Goal: Transaction & Acquisition: Purchase product/service

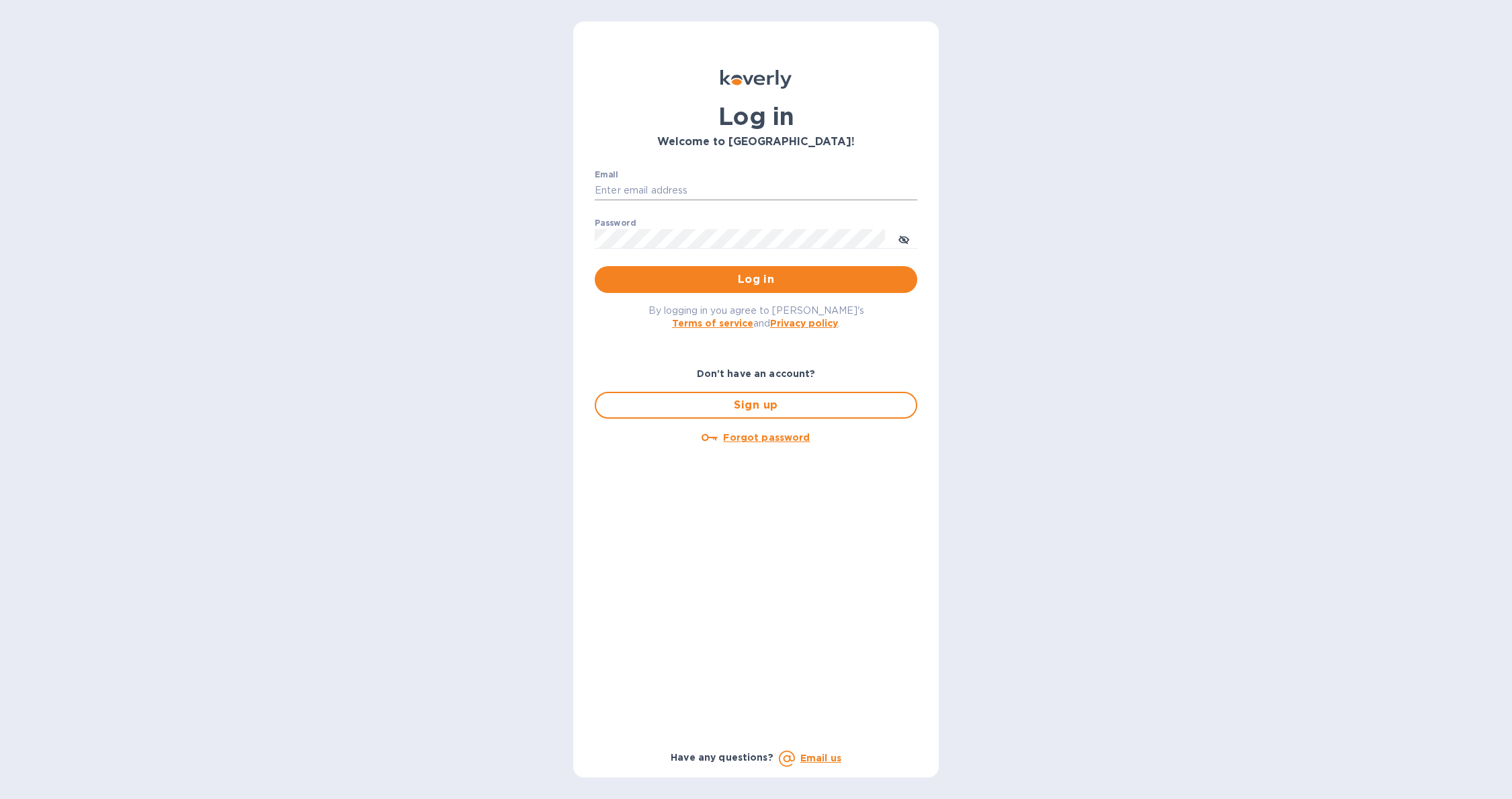
click at [653, 192] on input "Email" at bounding box center [755, 191] width 322 height 20
type input "[PERSON_NAME][EMAIL_ADDRESS][DOMAIN_NAME]"
click at [594, 266] on button "Log in" at bounding box center [755, 279] width 322 height 27
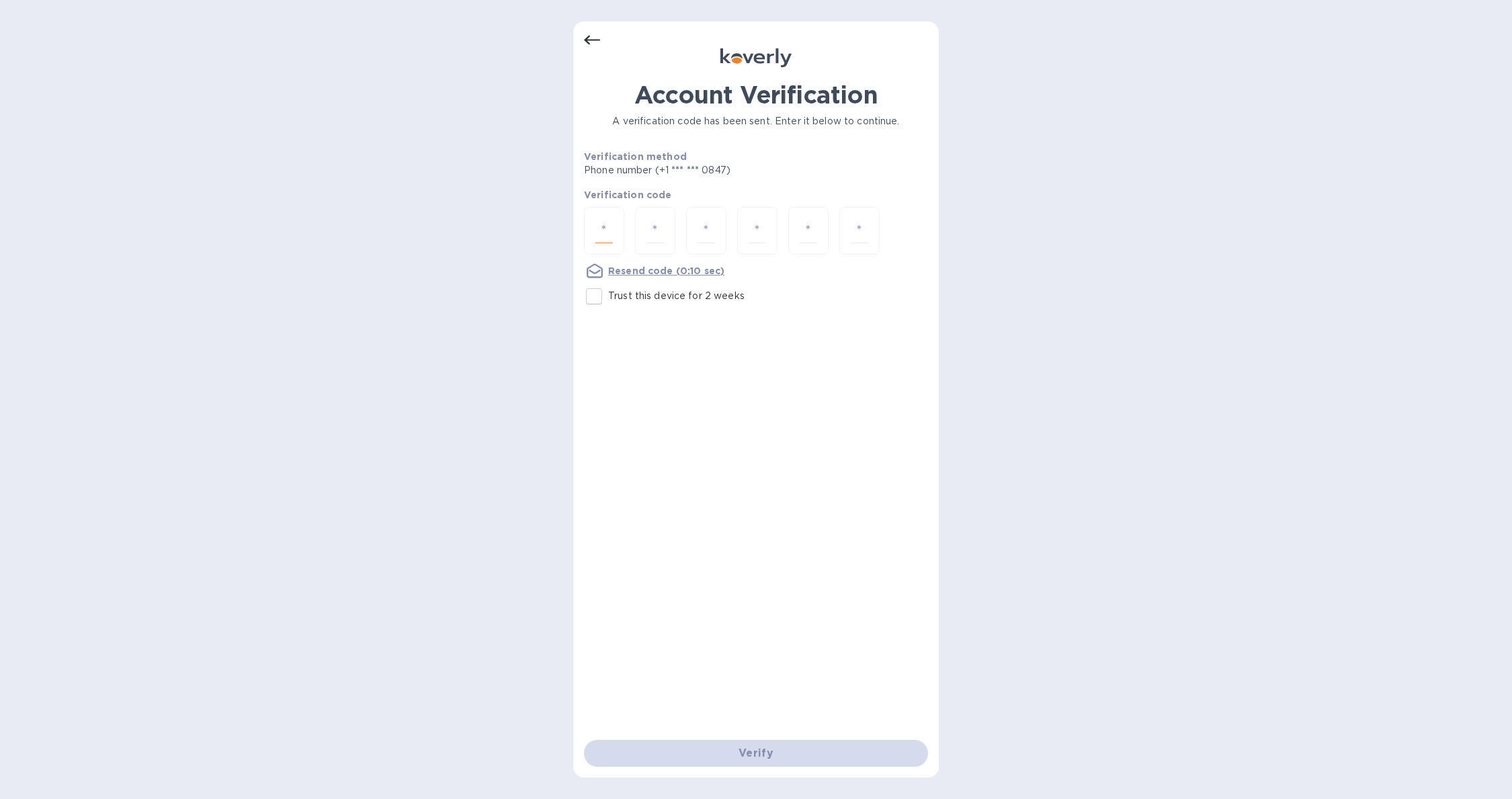
click at [599, 228] on input "number" at bounding box center [604, 231] width 17 height 25
type input "4"
type input "9"
type input "4"
type input "8"
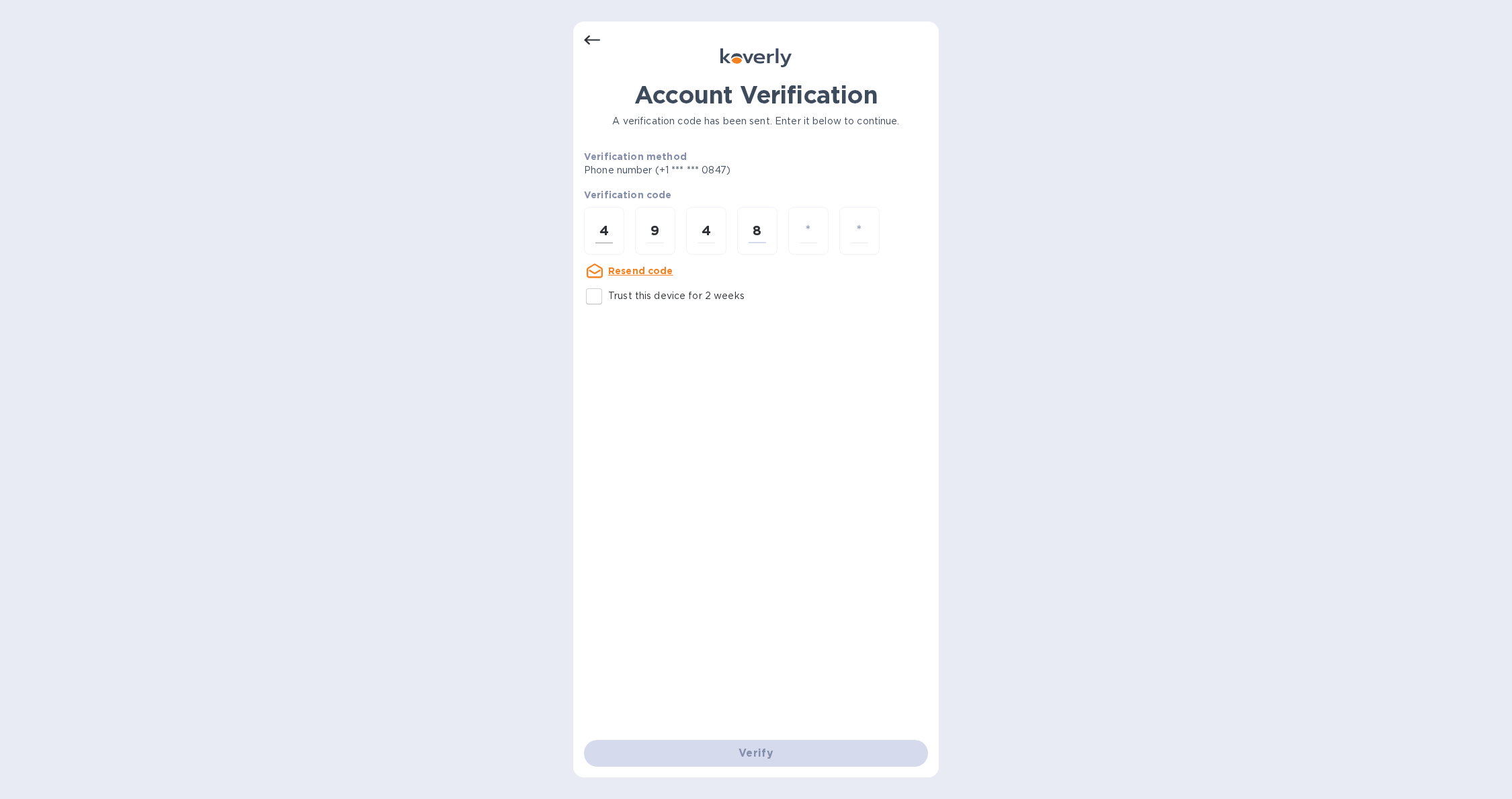
type input "0"
type input "8"
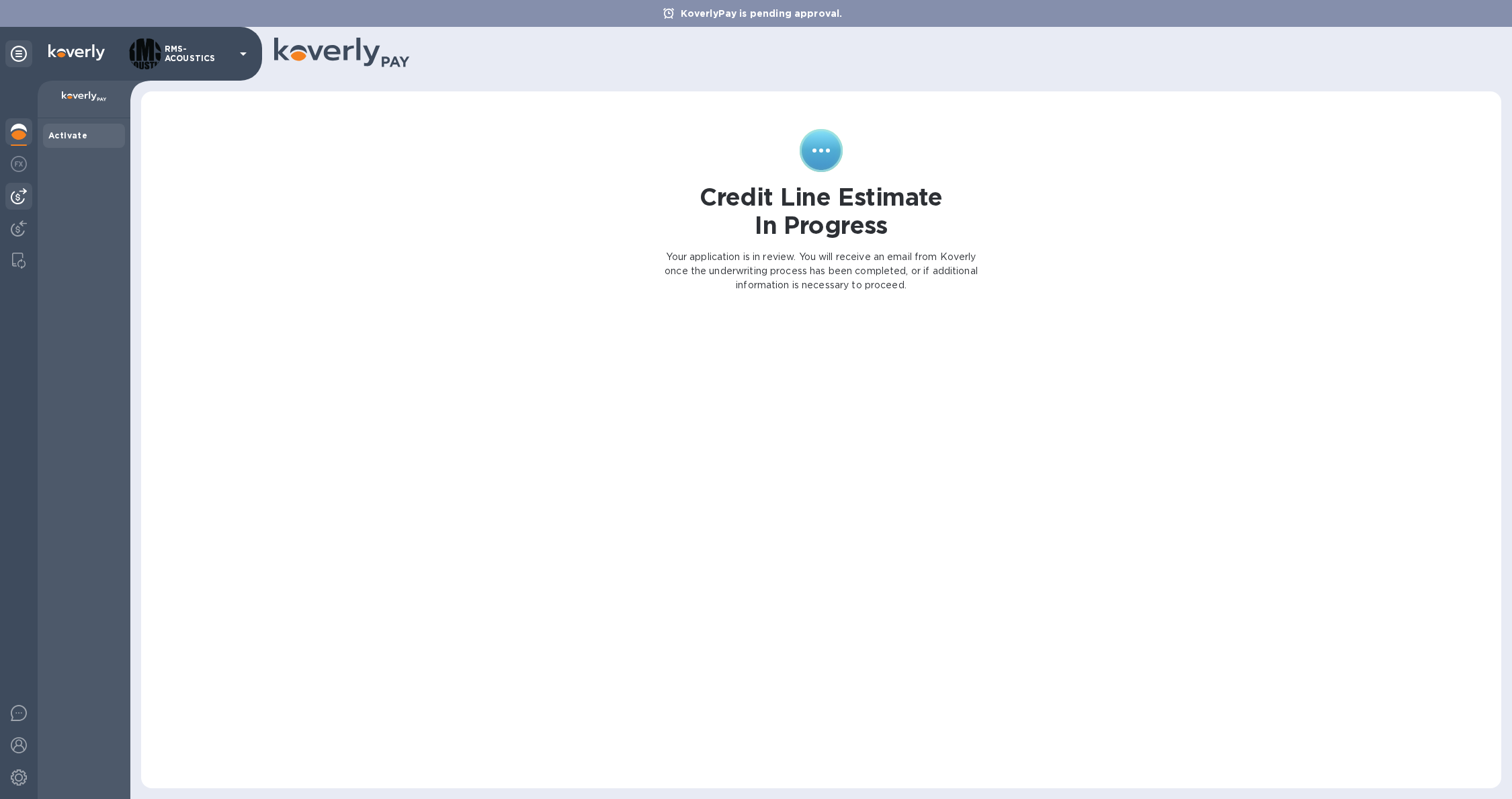
click at [16, 195] on img at bounding box center [18, 196] width 16 height 16
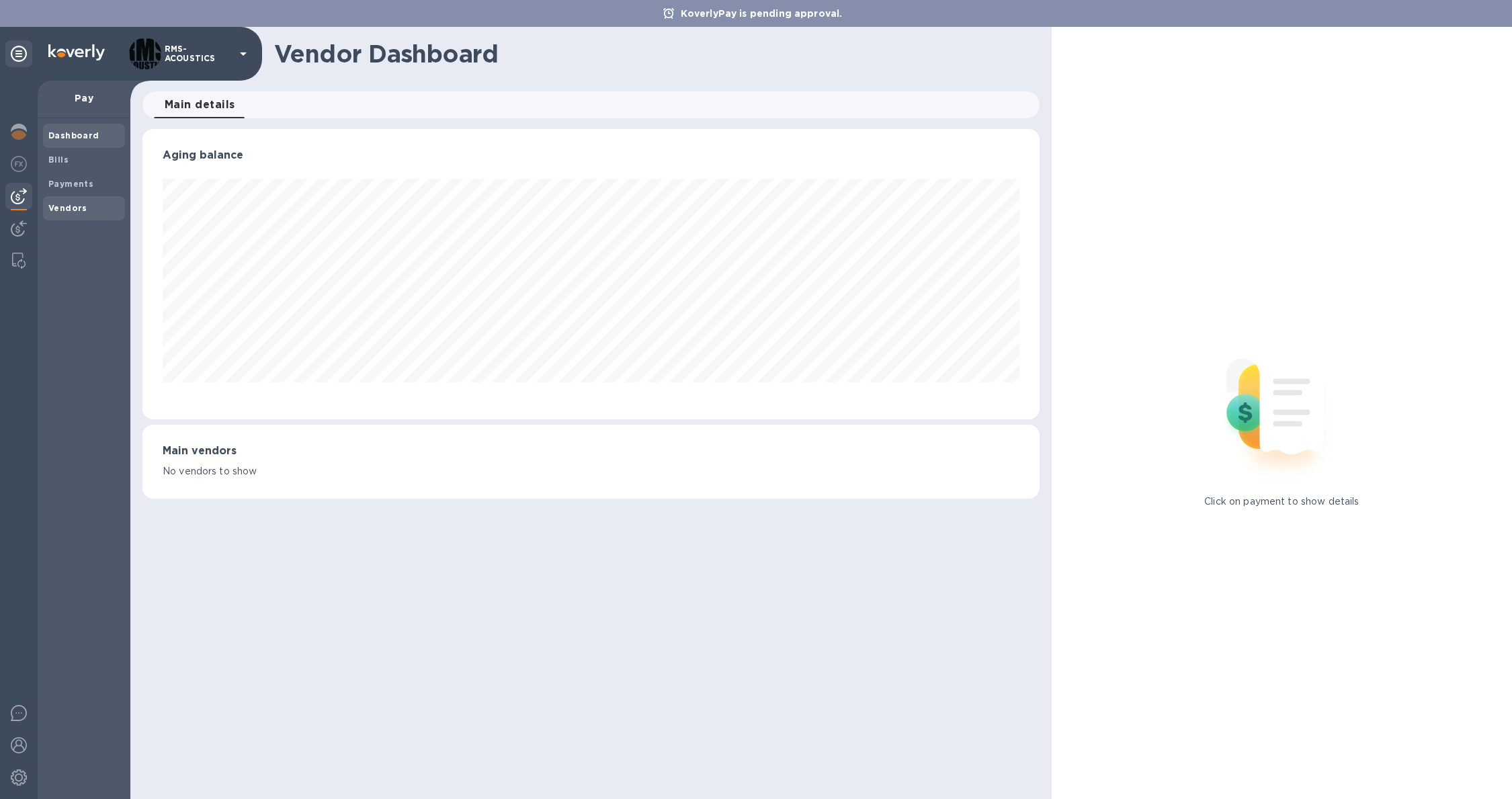
scroll to position [290, 896]
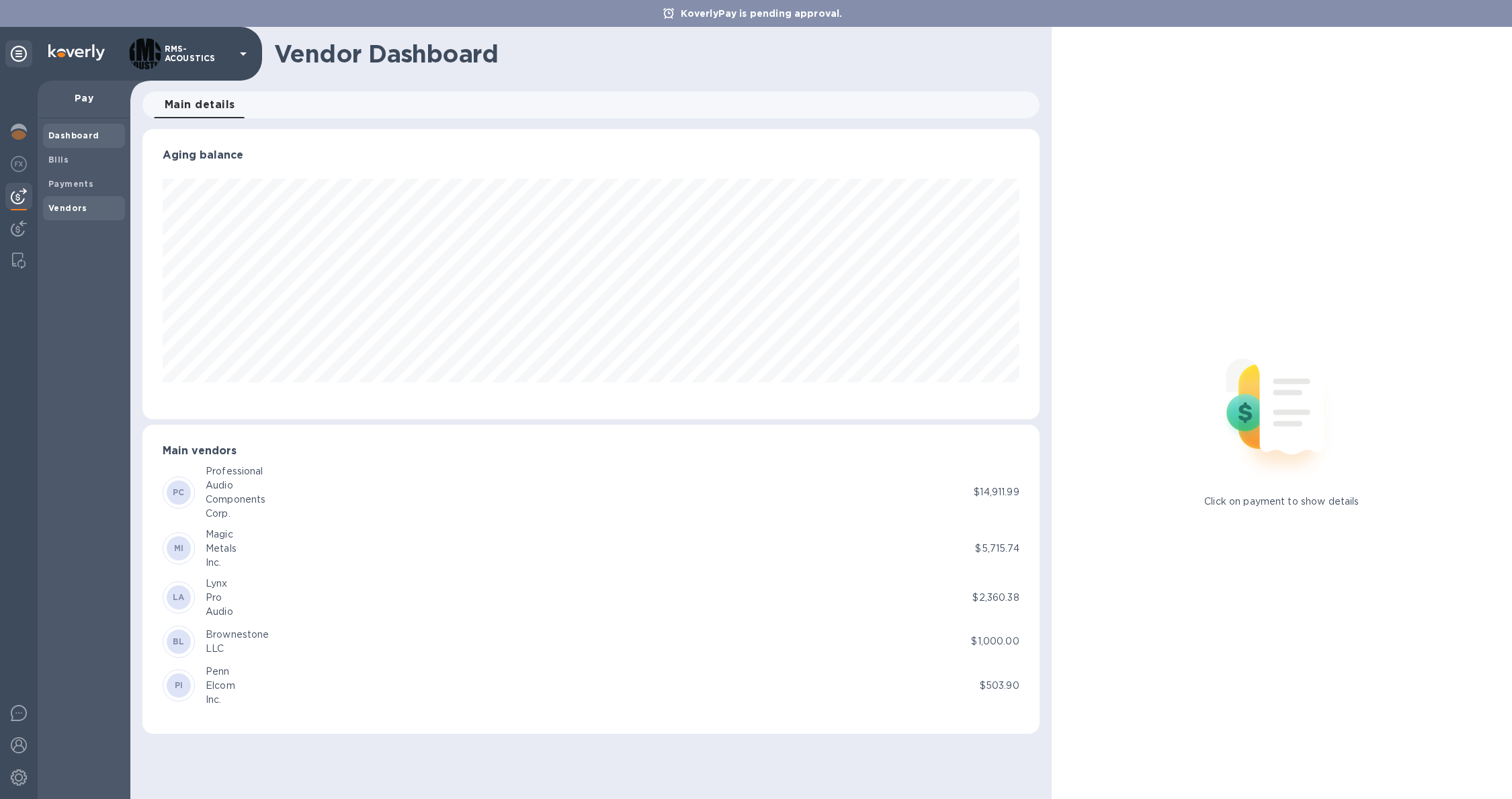
click at [63, 203] on b "Vendors" at bounding box center [68, 207] width 39 height 10
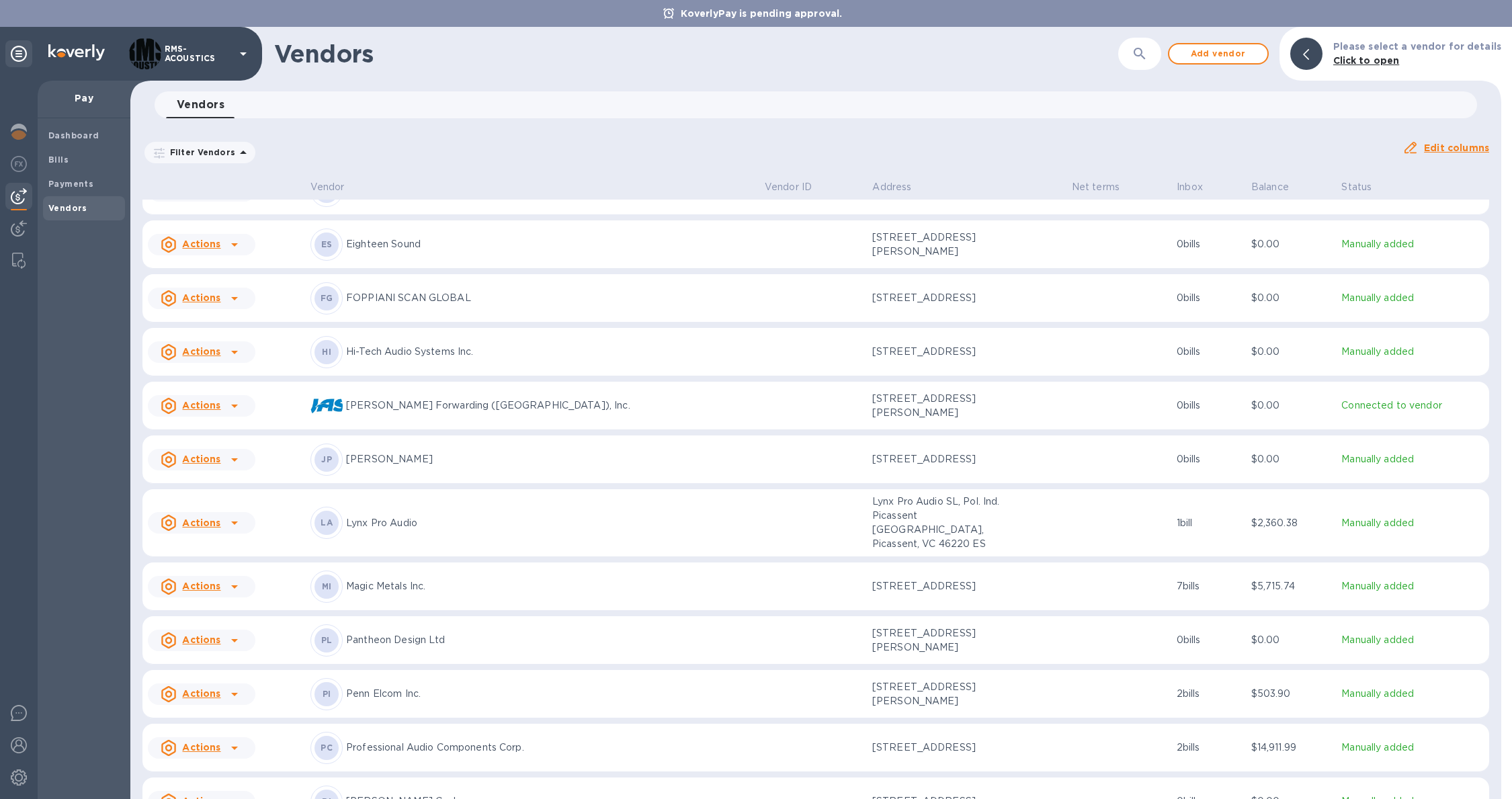
scroll to position [329, 0]
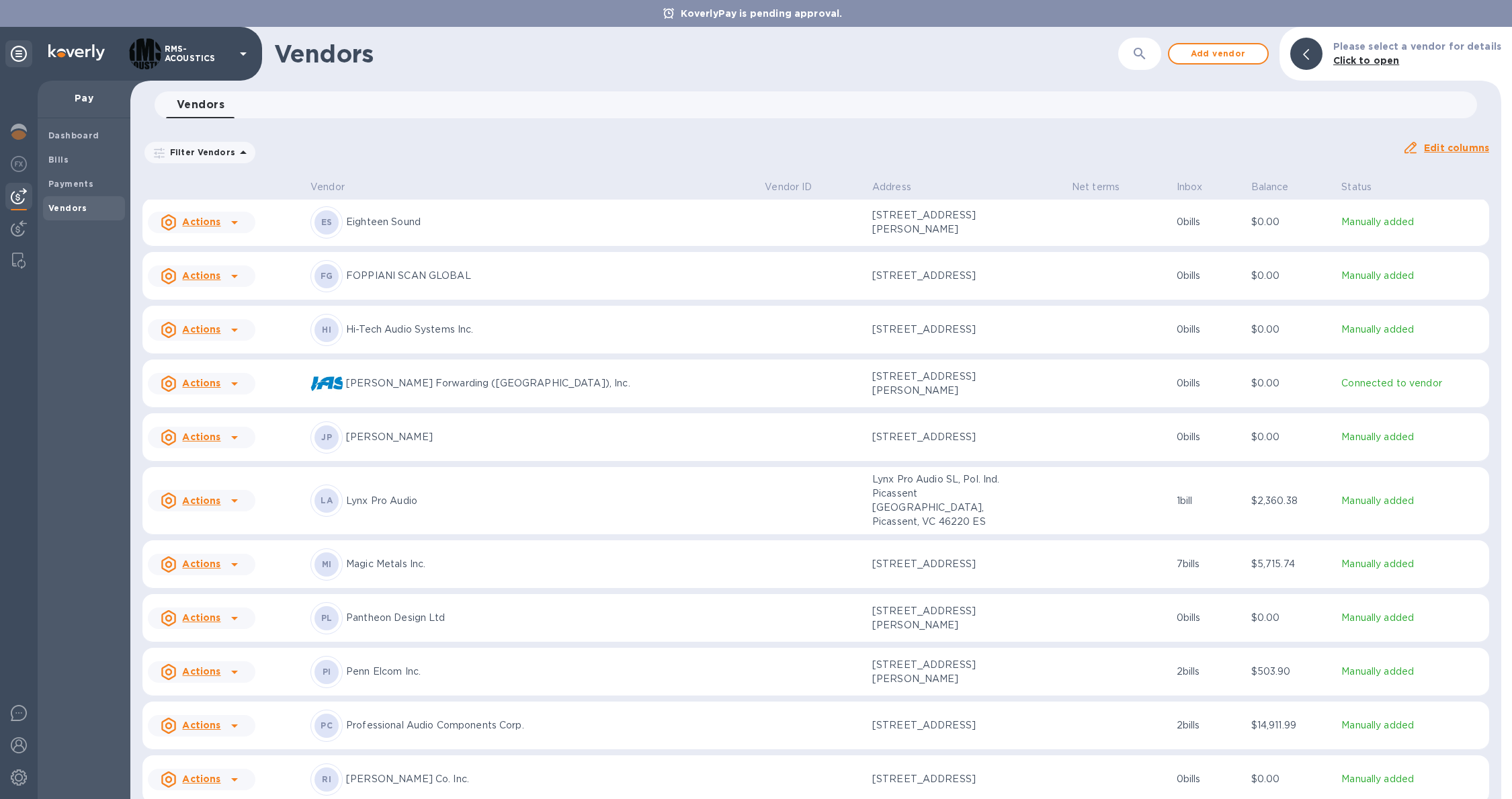
click at [227, 771] on icon at bounding box center [234, 779] width 16 height 16
click at [223, 733] on b "Add new bill" at bounding box center [216, 738] width 63 height 10
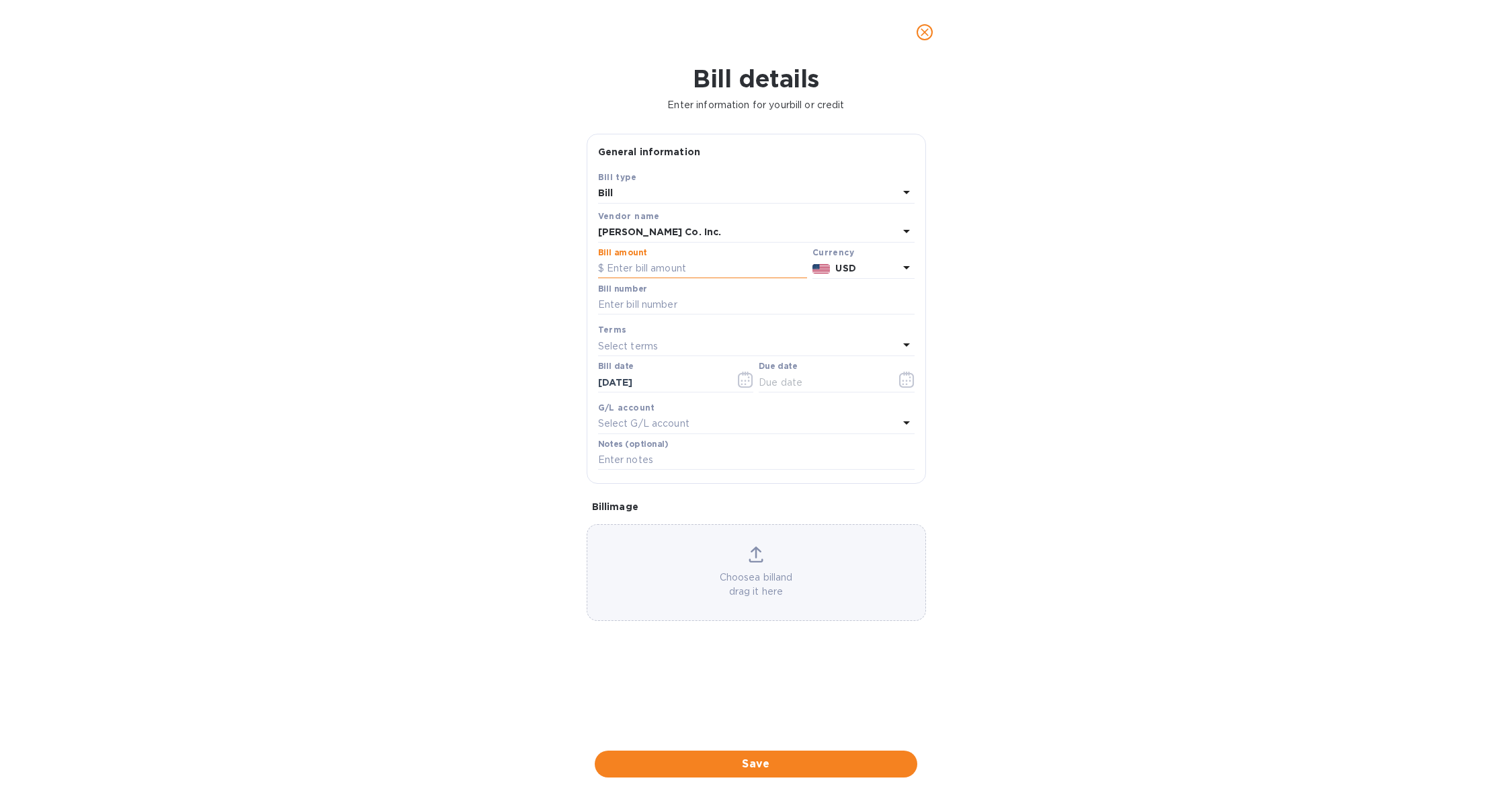
click at [683, 264] on input "text" at bounding box center [702, 269] width 209 height 20
type input "245.43"
click at [634, 309] on input "text" at bounding box center [756, 305] width 317 height 20
type input "81653458"
drag, startPoint x: 795, startPoint y: 381, endPoint x: 804, endPoint y: 381, distance: 9.0
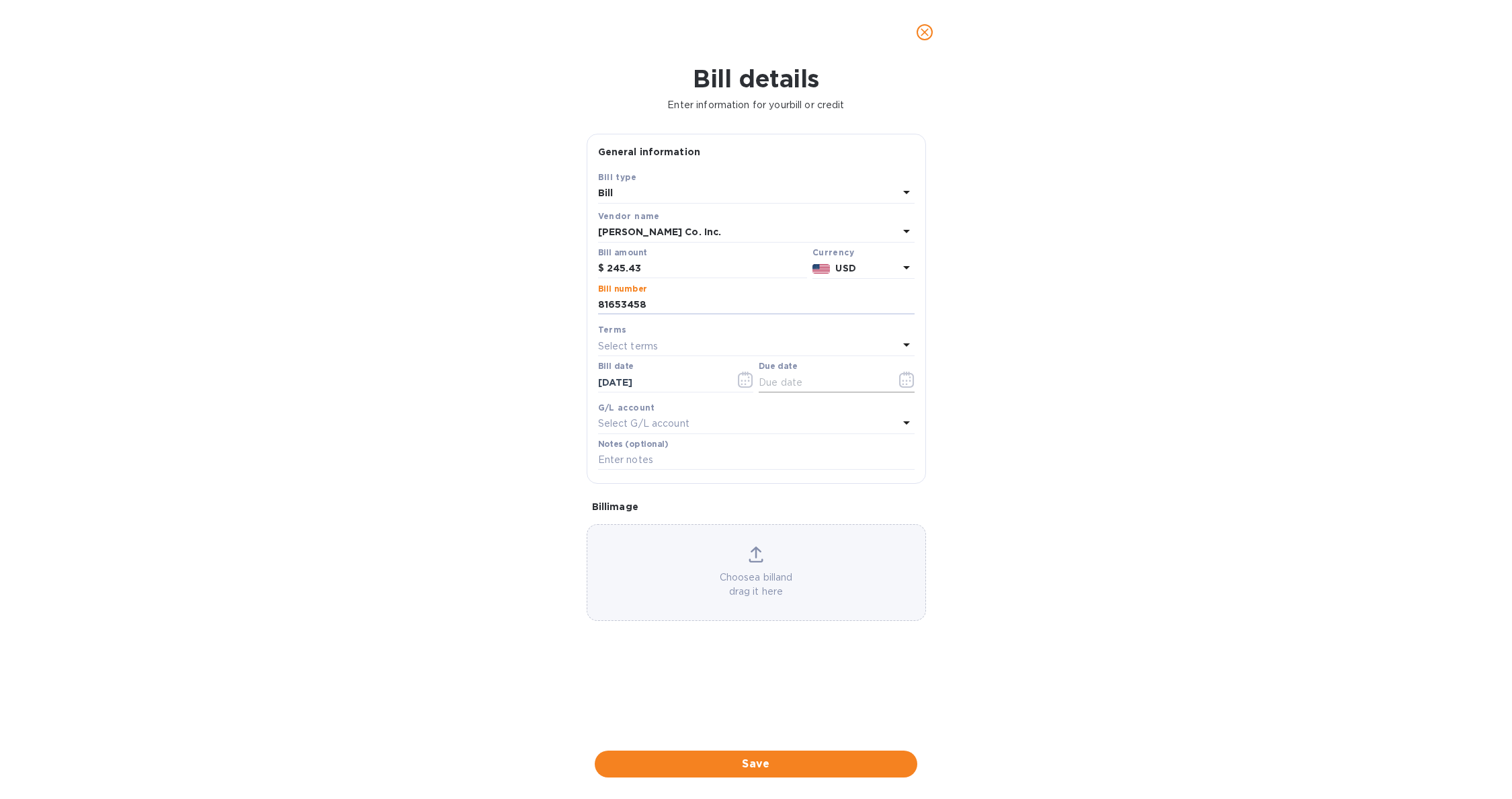
click at [795, 381] on input "text" at bounding box center [822, 382] width 127 height 20
click at [906, 380] on icon "button" at bounding box center [906, 380] width 2 height 2
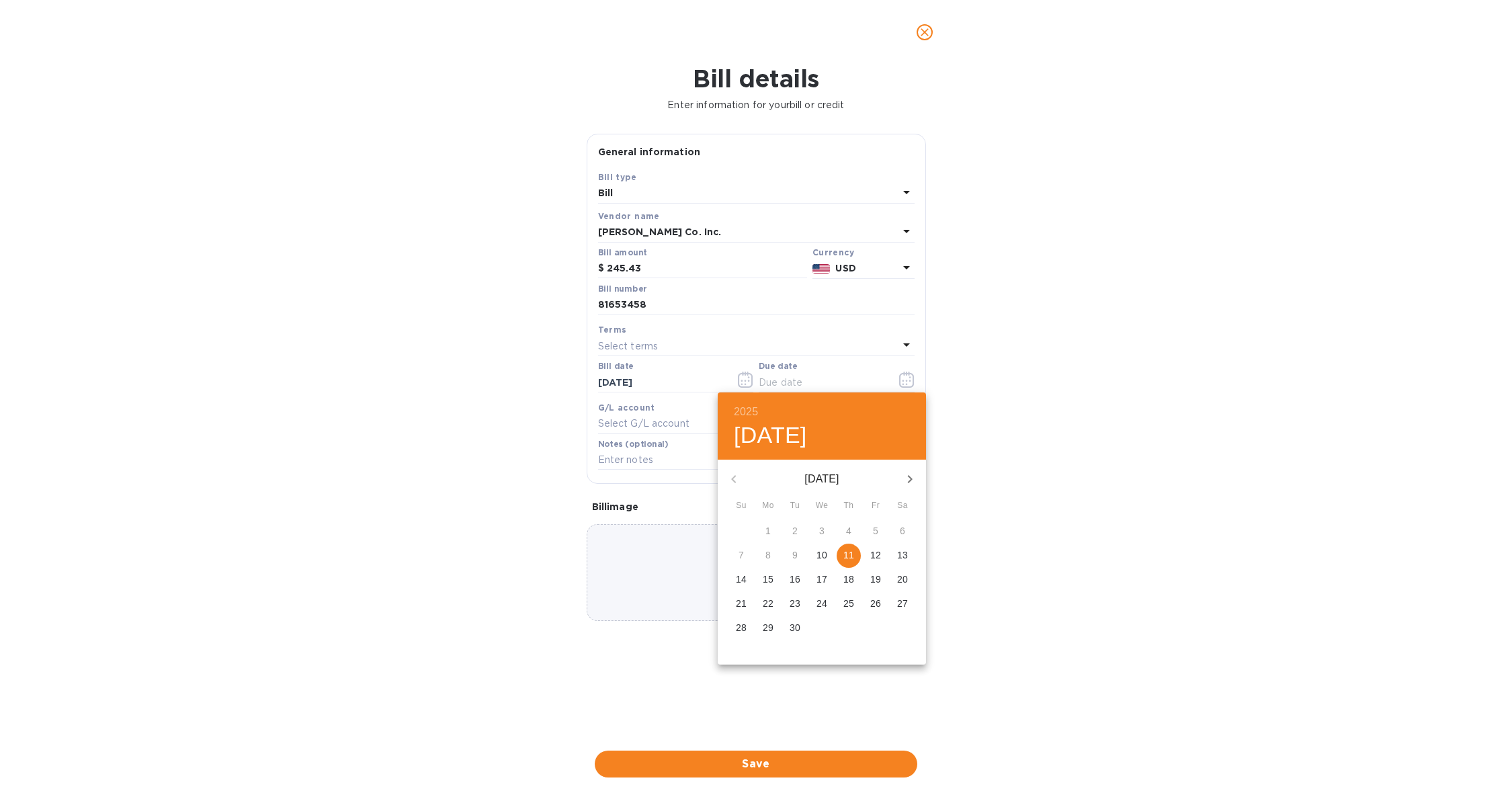
click at [848, 556] on p "11" at bounding box center [848, 555] width 10 height 13
type input "[DATE]"
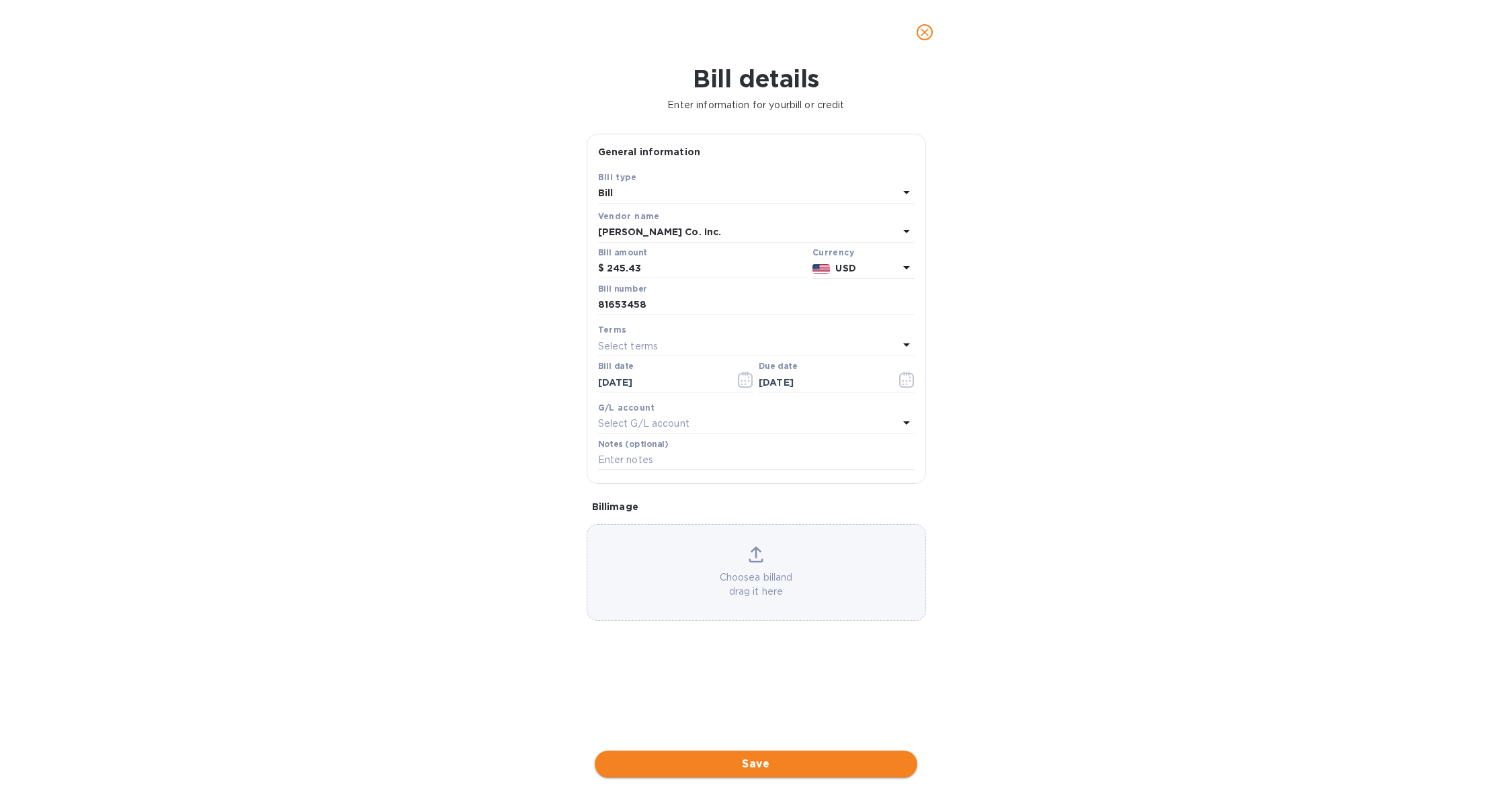
click at [778, 757] on span "Save" at bounding box center [756, 764] width 301 height 16
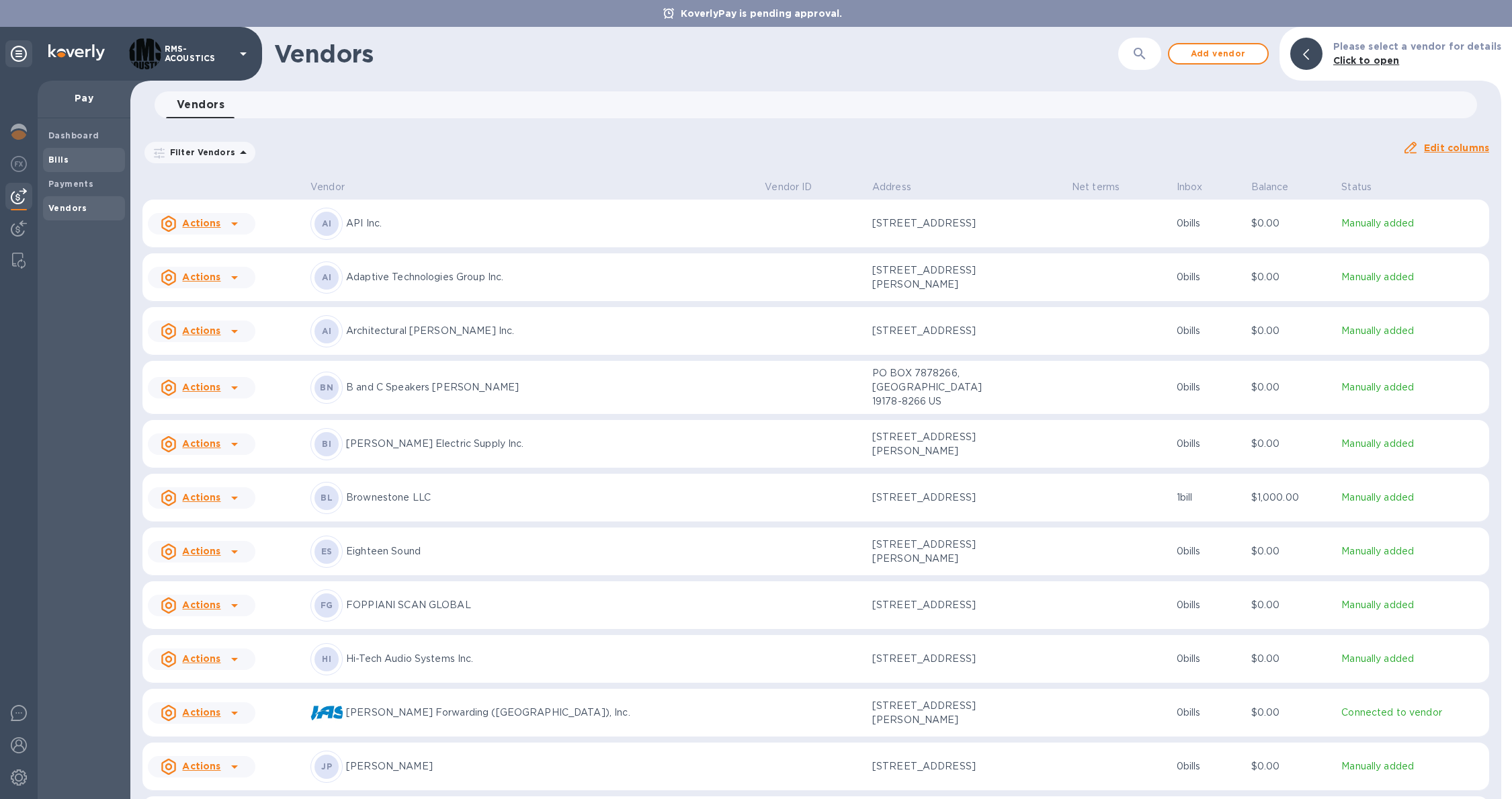
click at [58, 155] on b "Bills" at bounding box center [58, 159] width 20 height 10
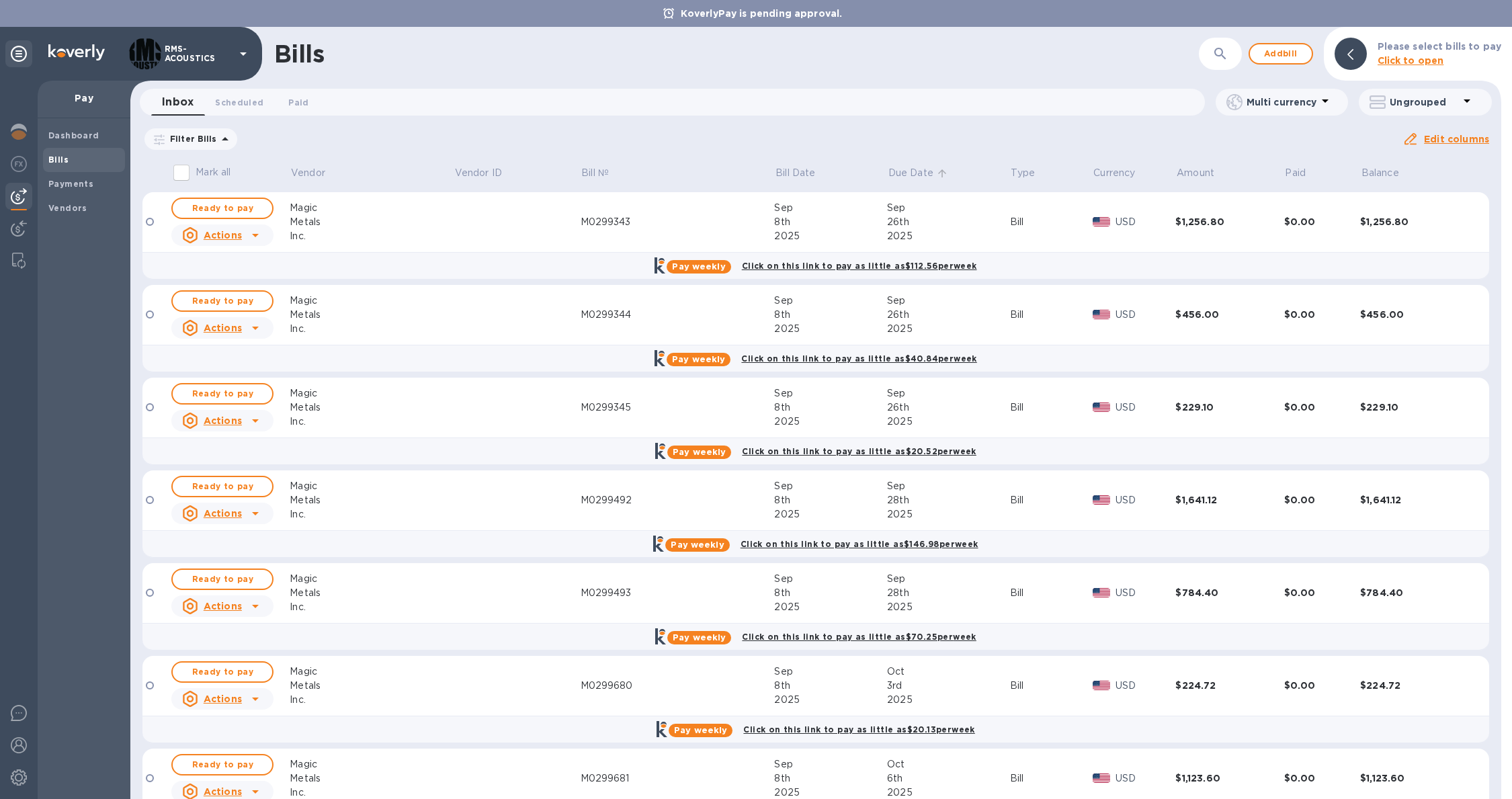
click at [888, 177] on p "Due Date" at bounding box center [911, 173] width 45 height 14
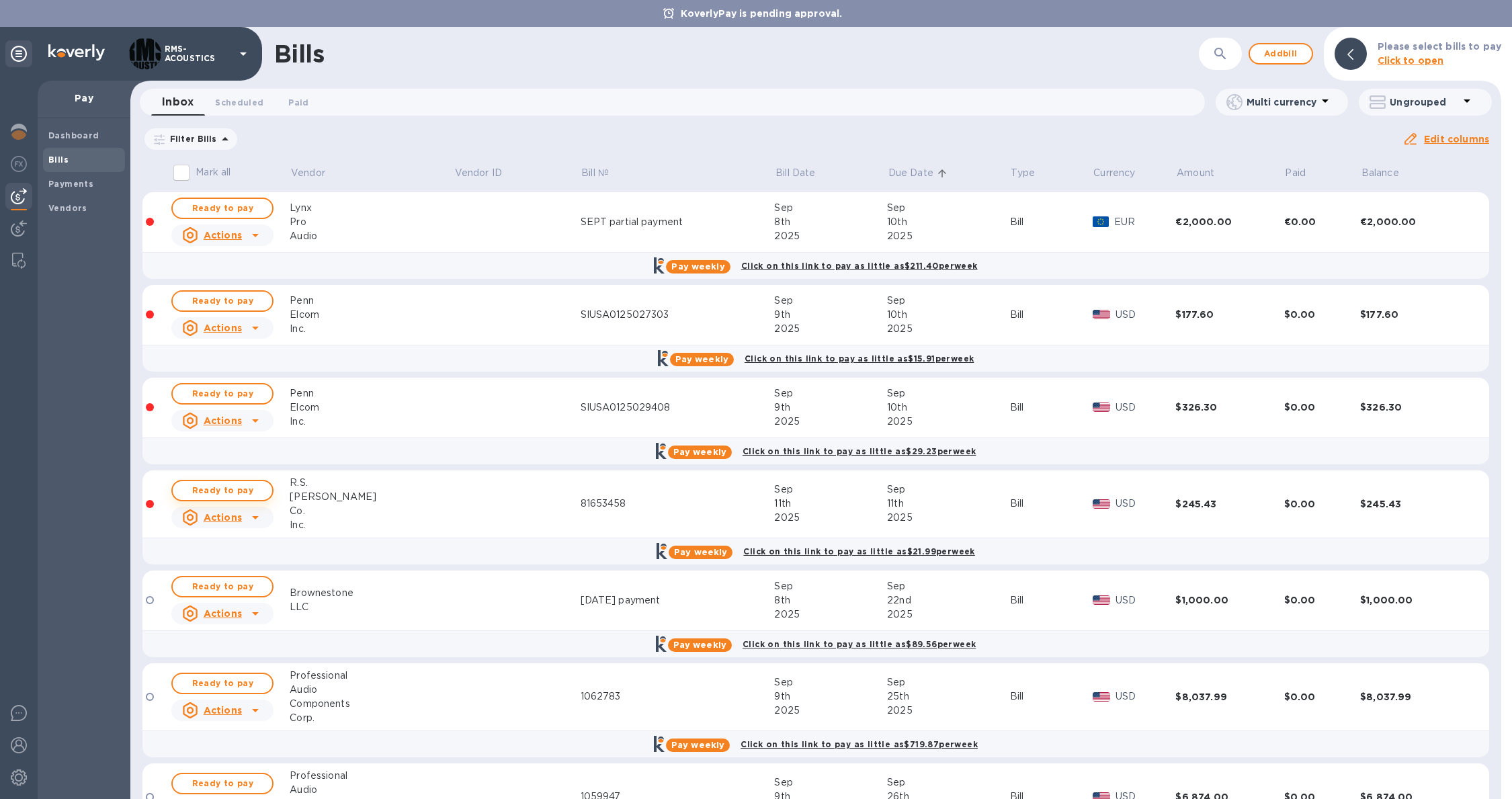
click at [226, 500] on button "Ready to pay" at bounding box center [222, 490] width 102 height 22
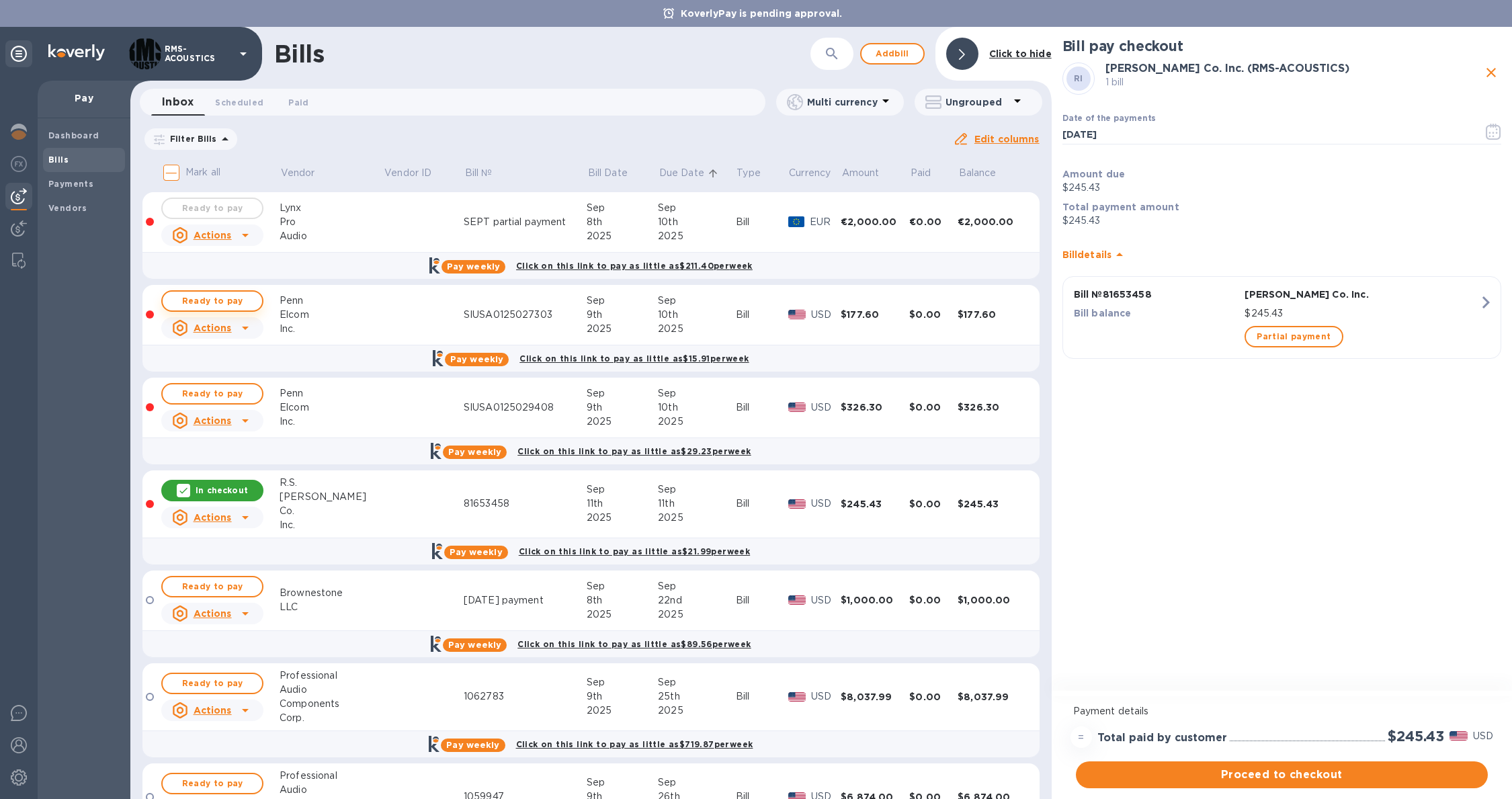
click at [250, 302] on span "Ready to pay" at bounding box center [212, 301] width 78 height 16
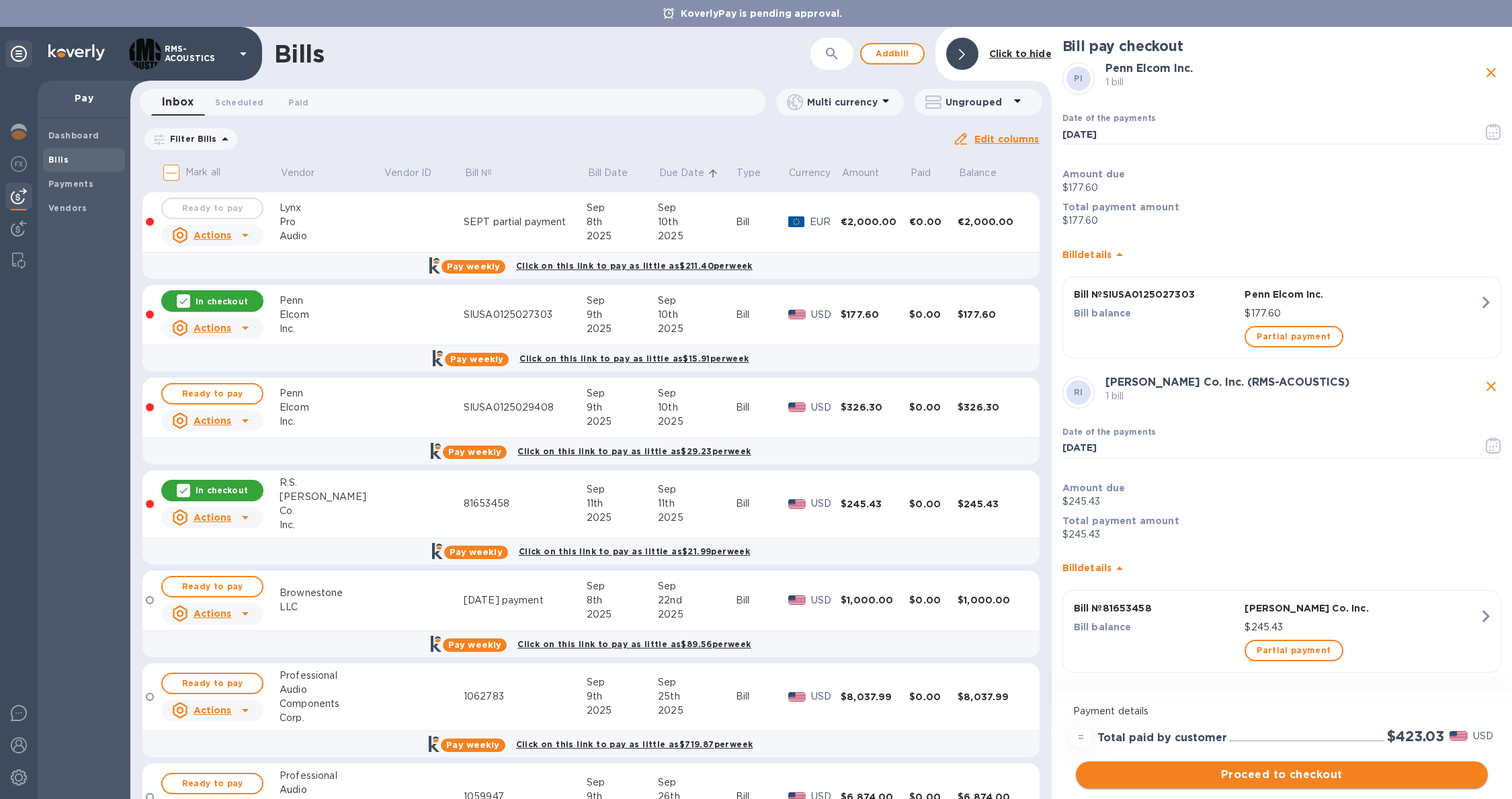
click at [1318, 773] on span "Proceed to checkout" at bounding box center [1282, 774] width 391 height 16
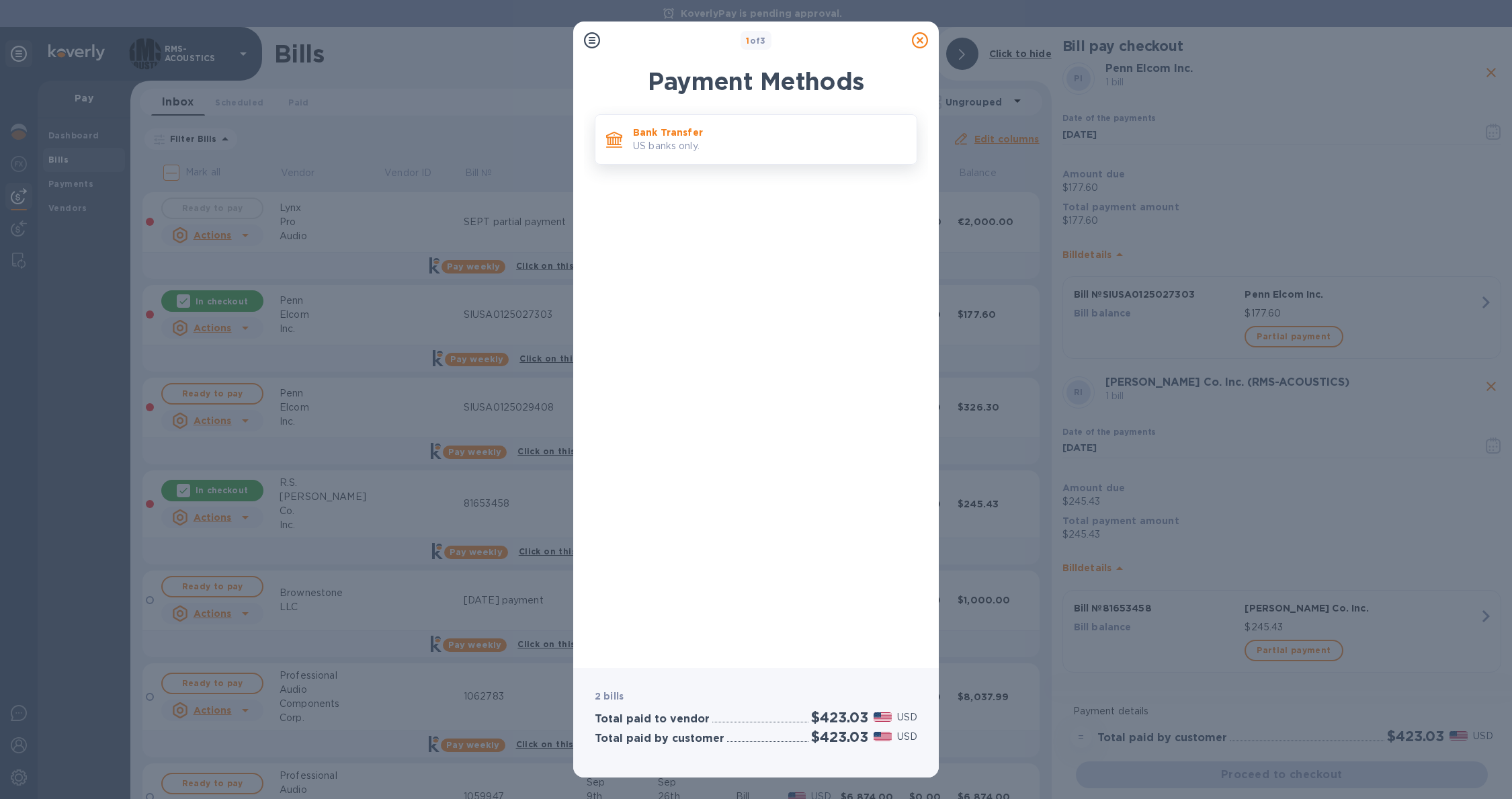
click at [699, 155] on div "Bank Transfer US banks only." at bounding box center [769, 139] width 283 height 38
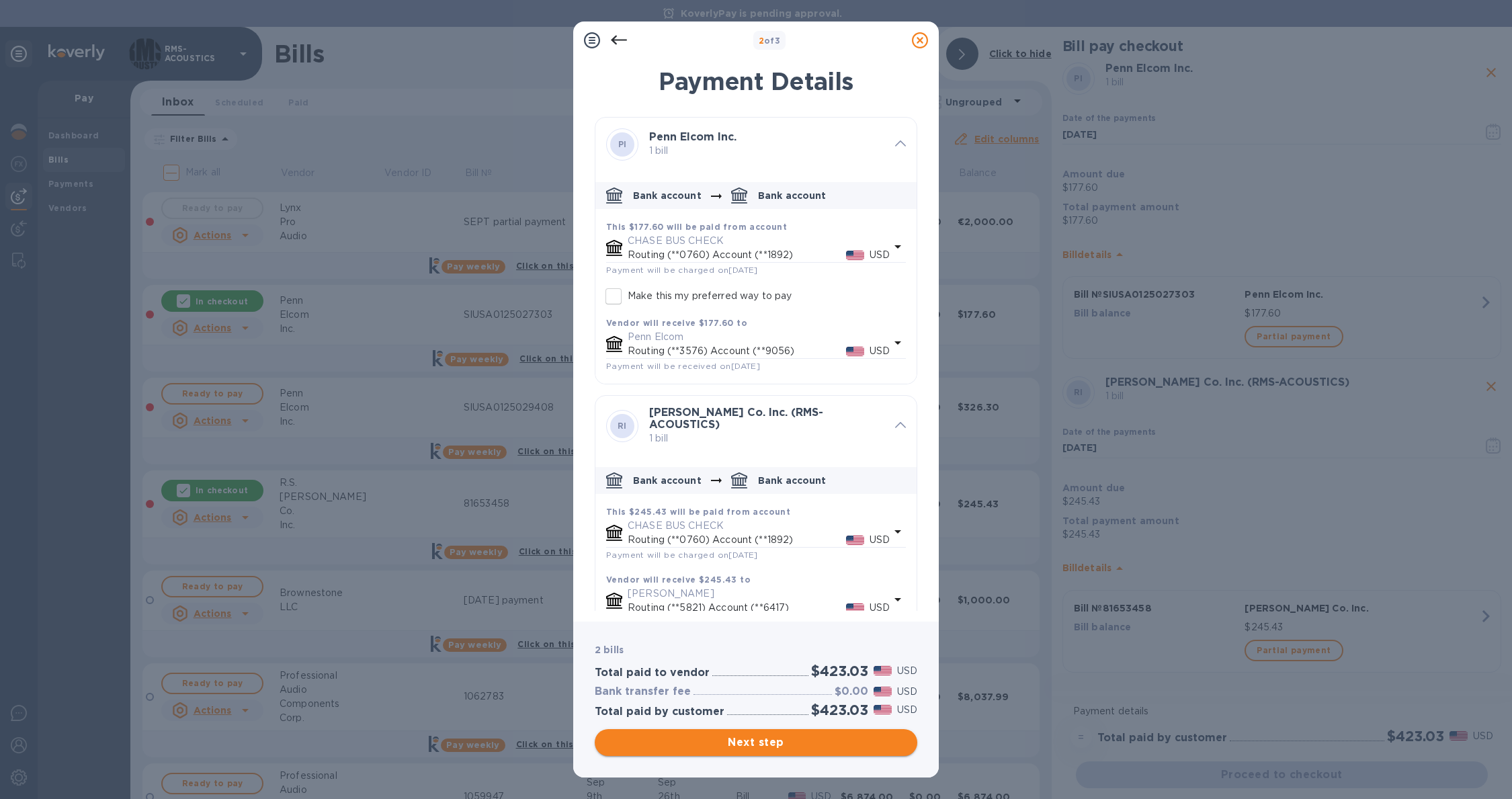
click at [804, 736] on span "Next step" at bounding box center [756, 742] width 301 height 16
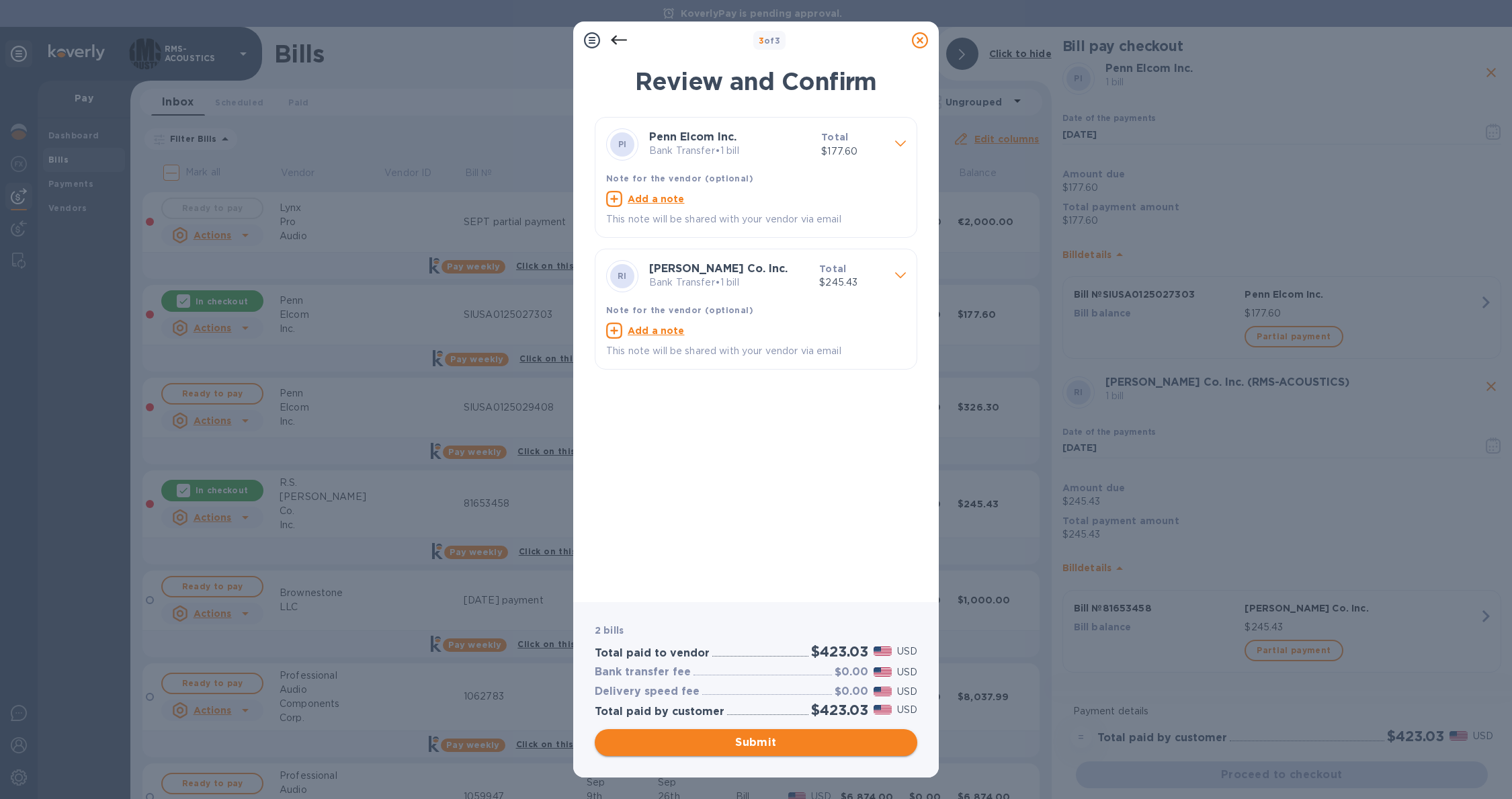
click at [812, 745] on span "Submit" at bounding box center [756, 742] width 301 height 16
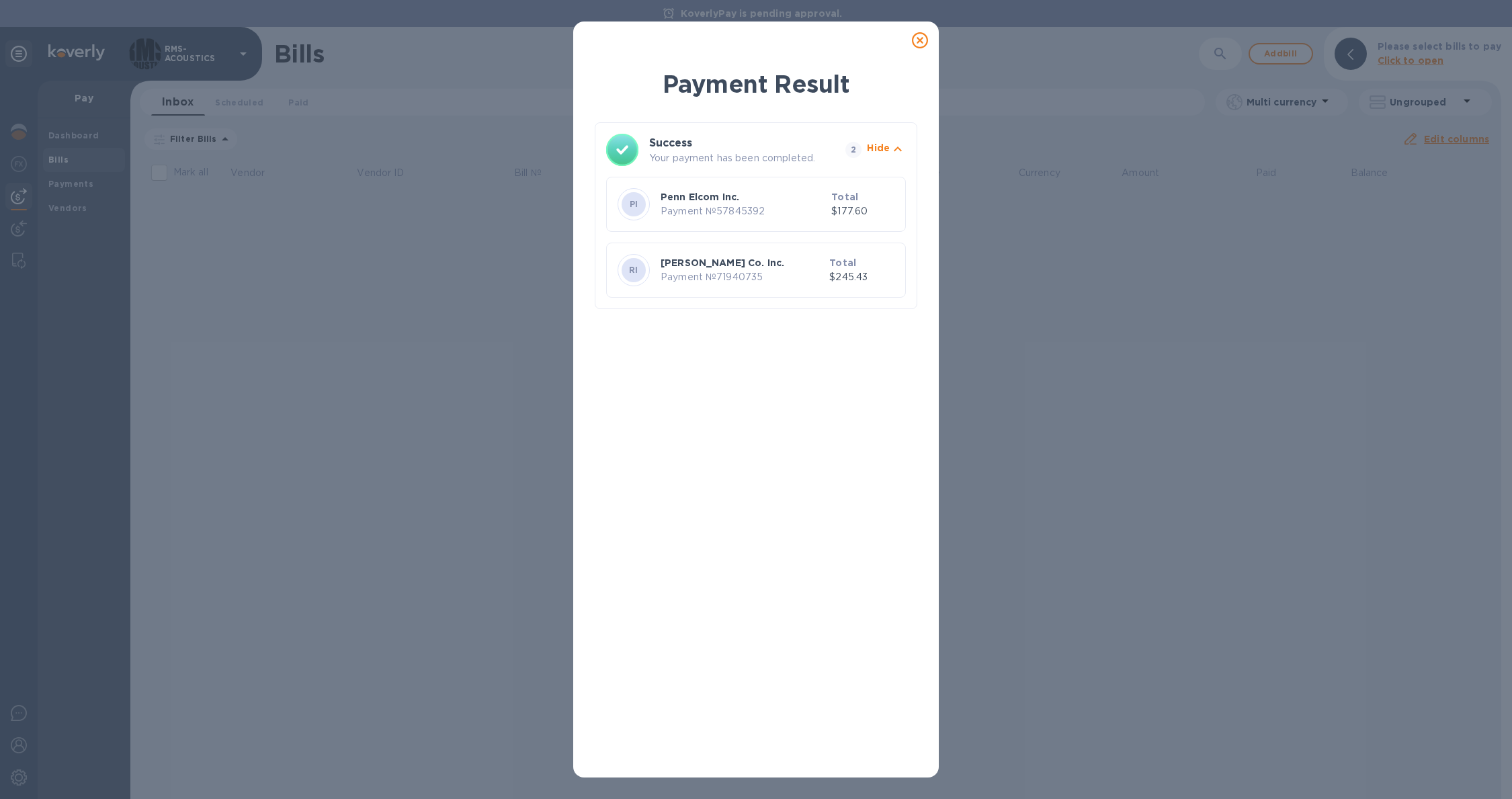
click at [924, 40] on icon at bounding box center [920, 40] width 16 height 16
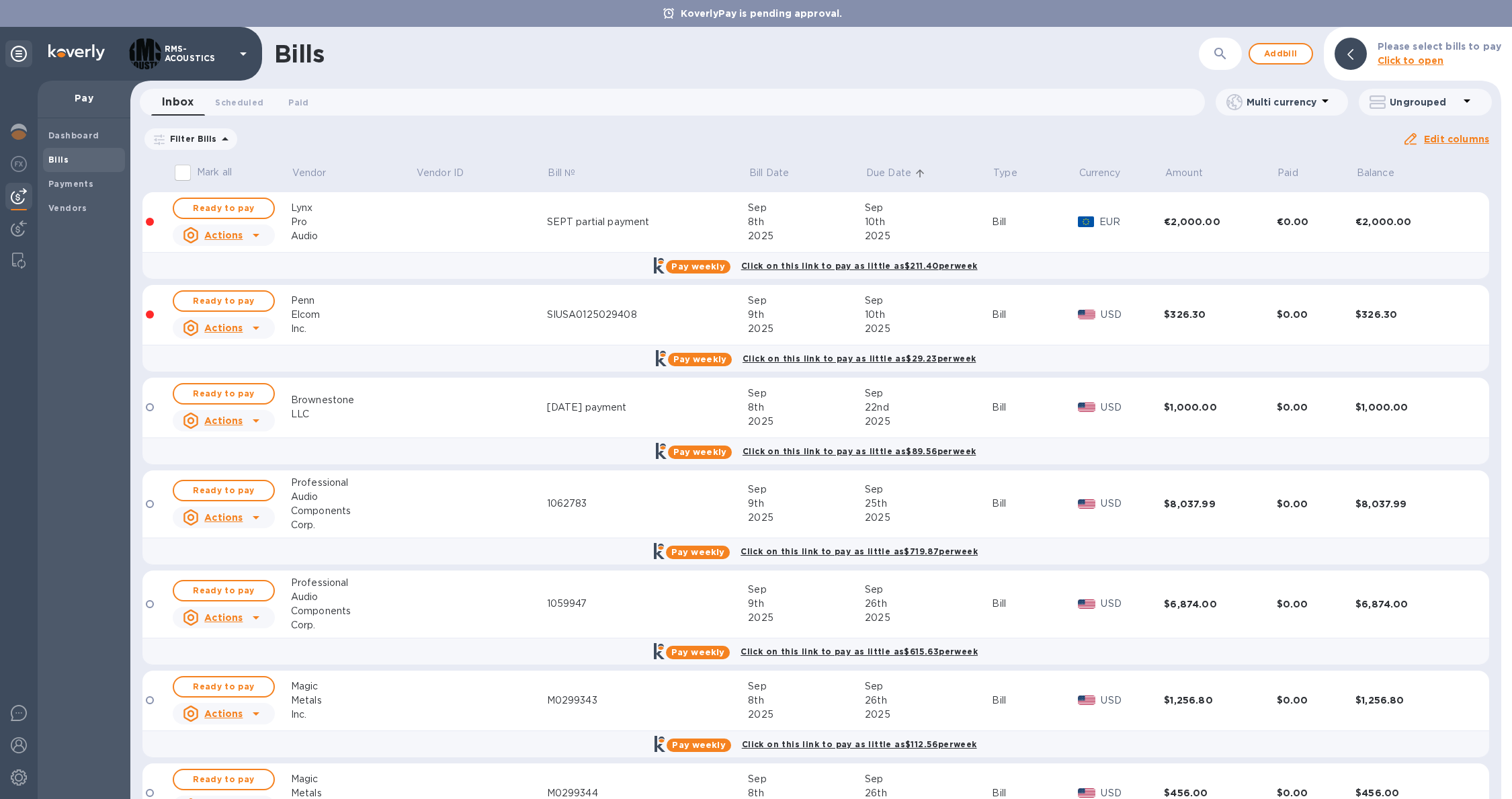
click at [241, 206] on div "Bills ​ Add bill Please select bills to pay Click to open Inbox 0 Scheduled 0 P…" at bounding box center [815, 413] width 1371 height 772
click at [250, 208] on span "Ready to pay" at bounding box center [223, 208] width 78 height 16
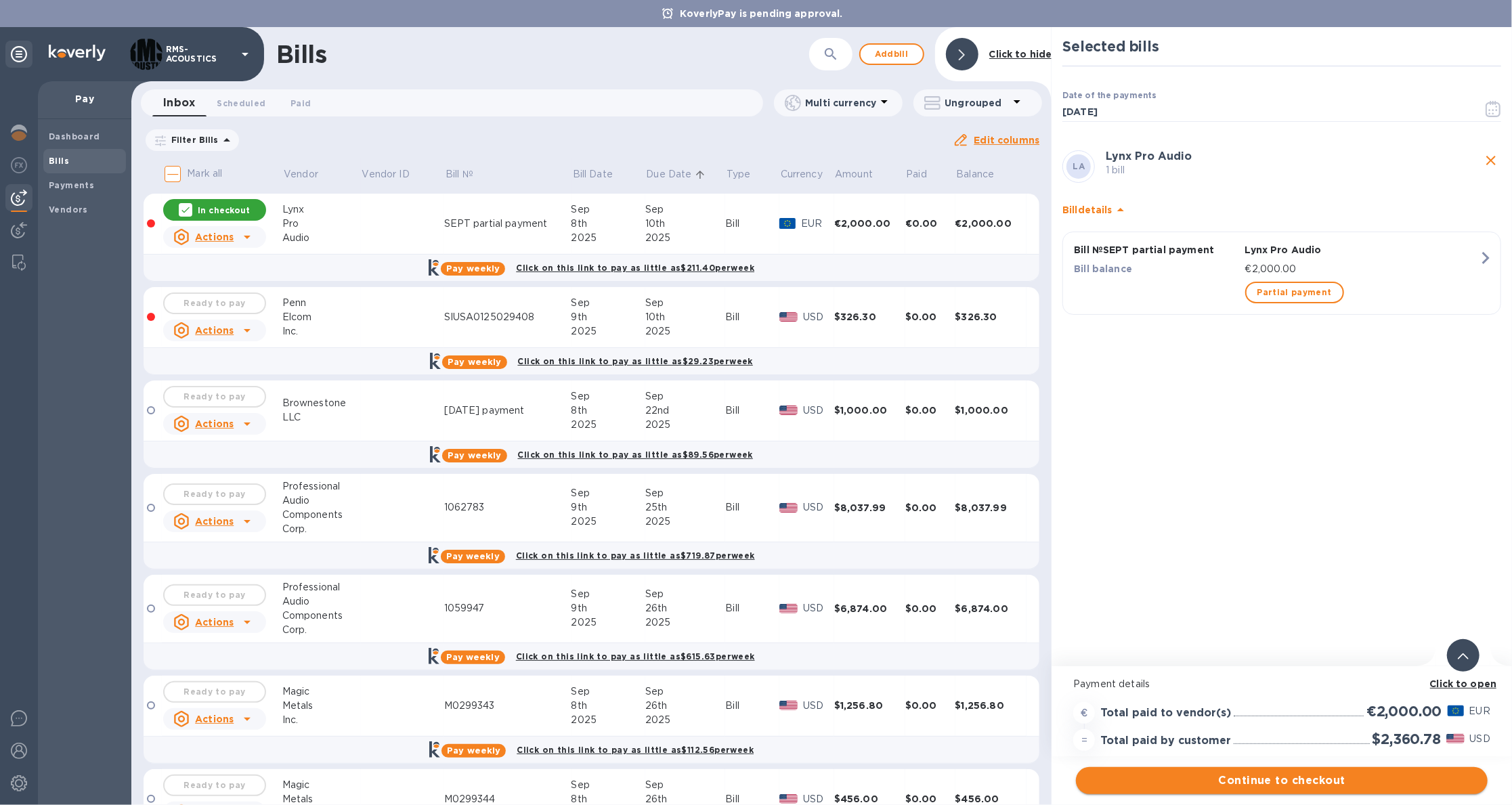
click at [1339, 778] on span "Continue to checkout" at bounding box center [1282, 780] width 390 height 16
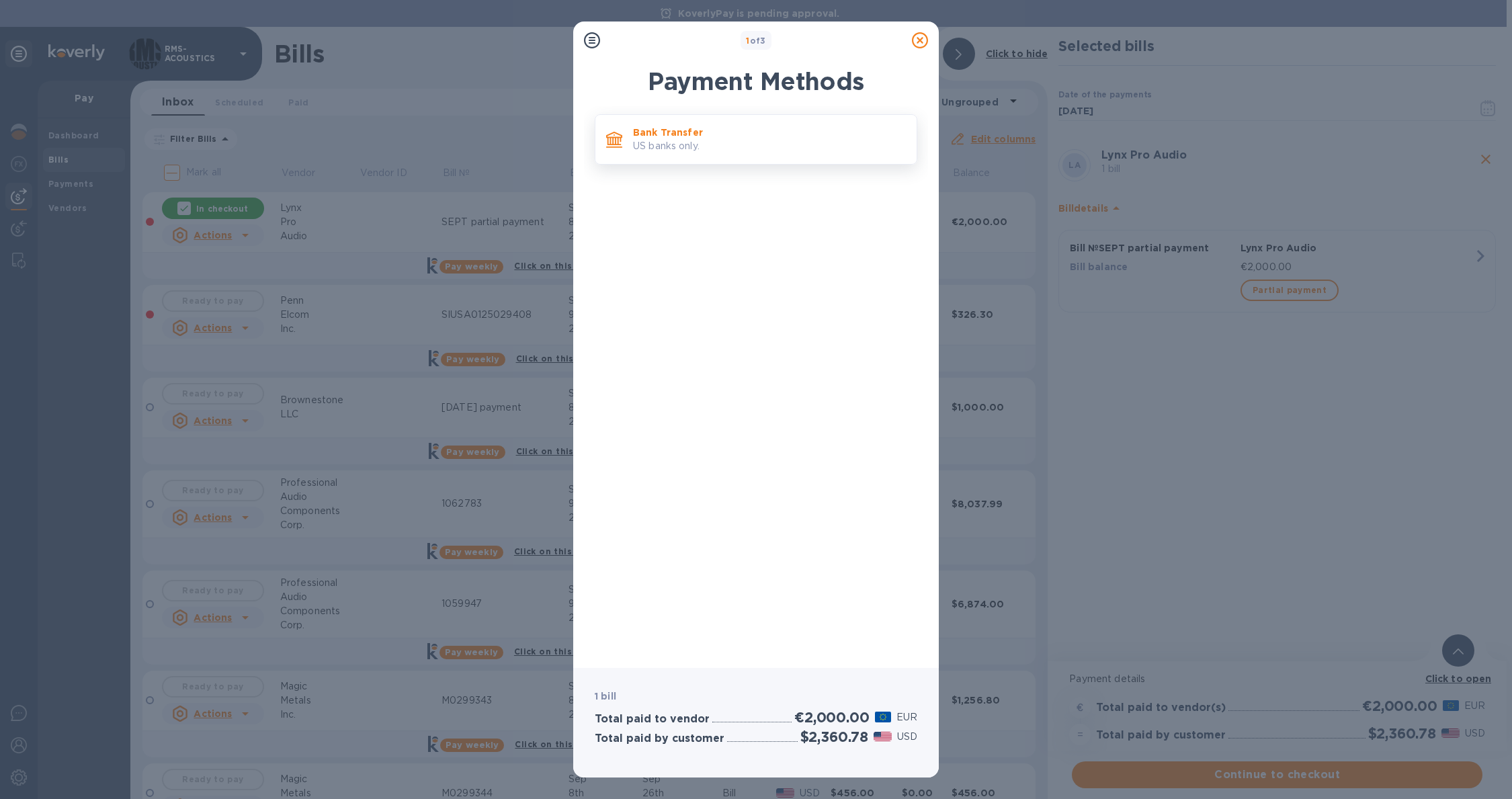
click at [735, 140] on p "US banks only." at bounding box center [769, 146] width 273 height 14
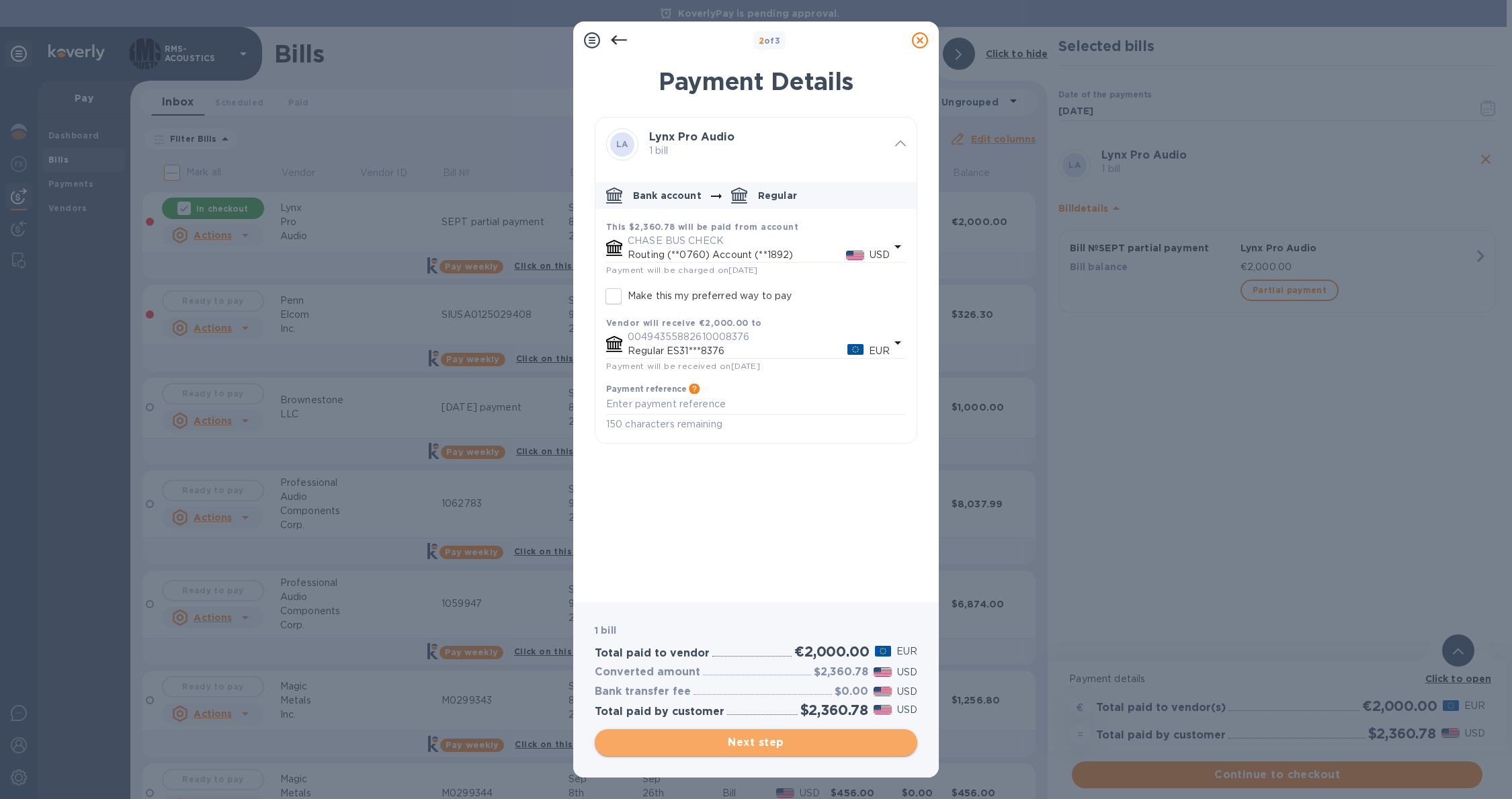
click at [769, 744] on span "Next step" at bounding box center [756, 742] width 301 height 16
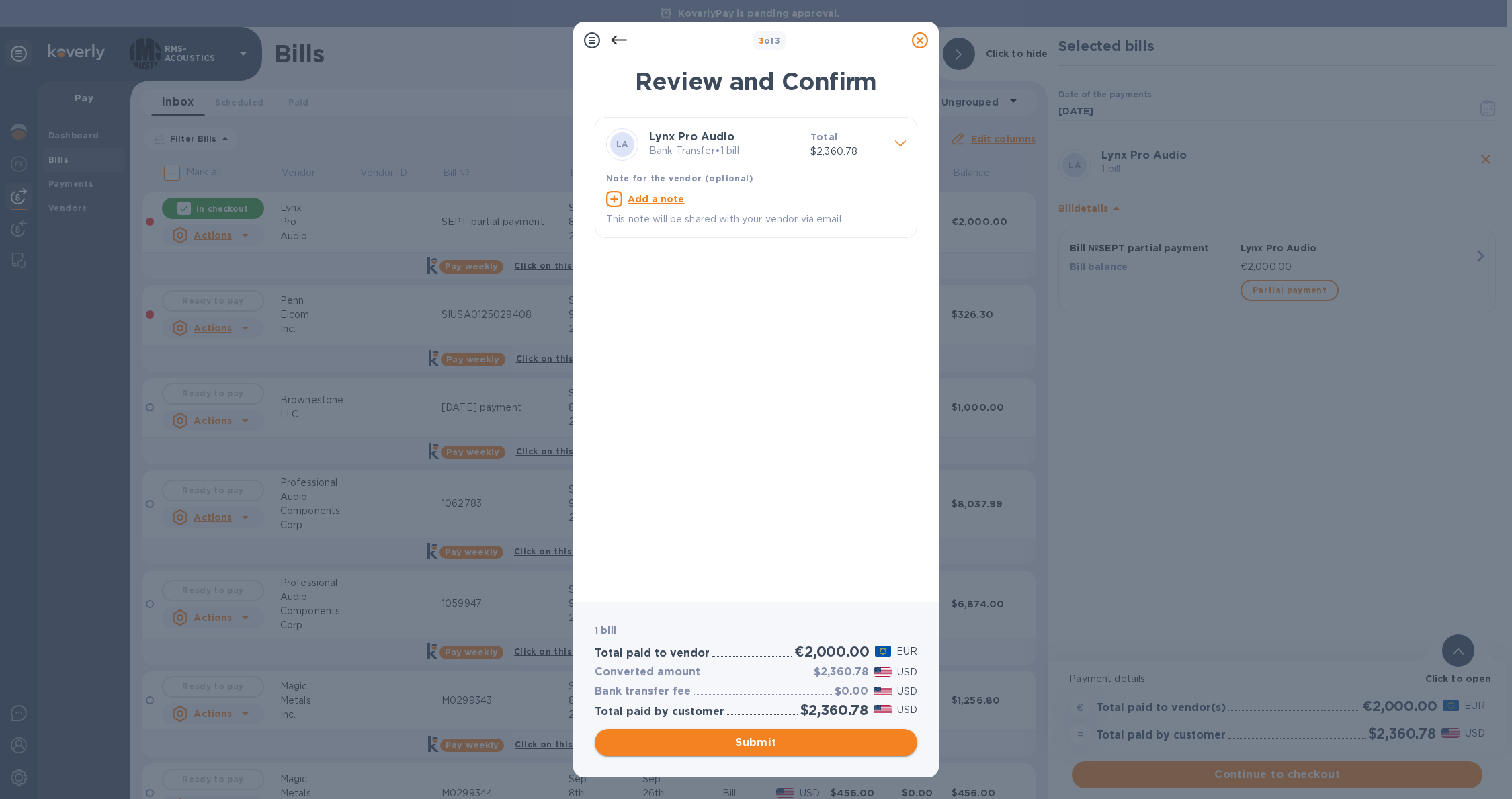
click at [822, 740] on span "Submit" at bounding box center [756, 742] width 301 height 16
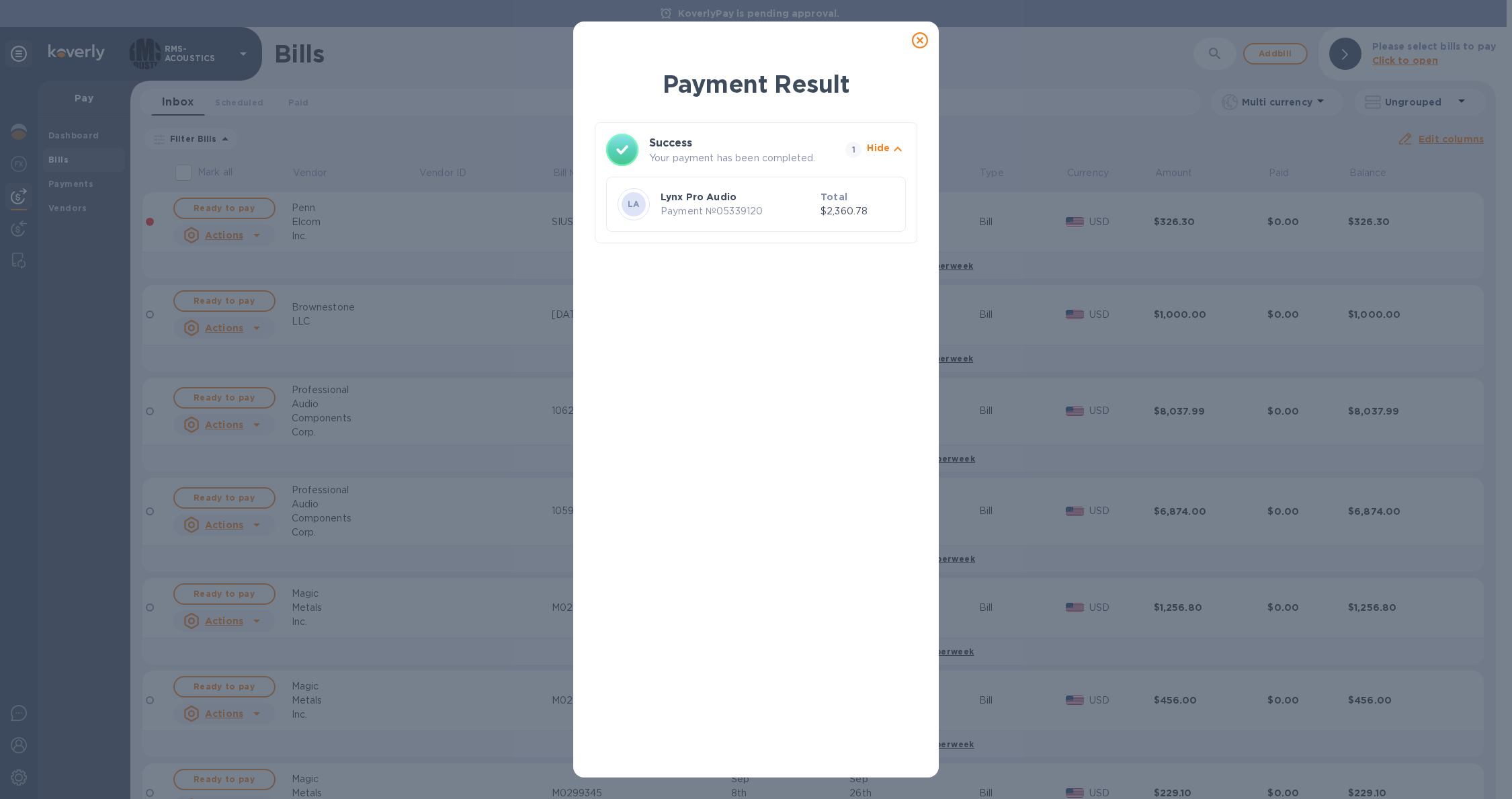
click at [916, 39] on icon at bounding box center [920, 40] width 16 height 16
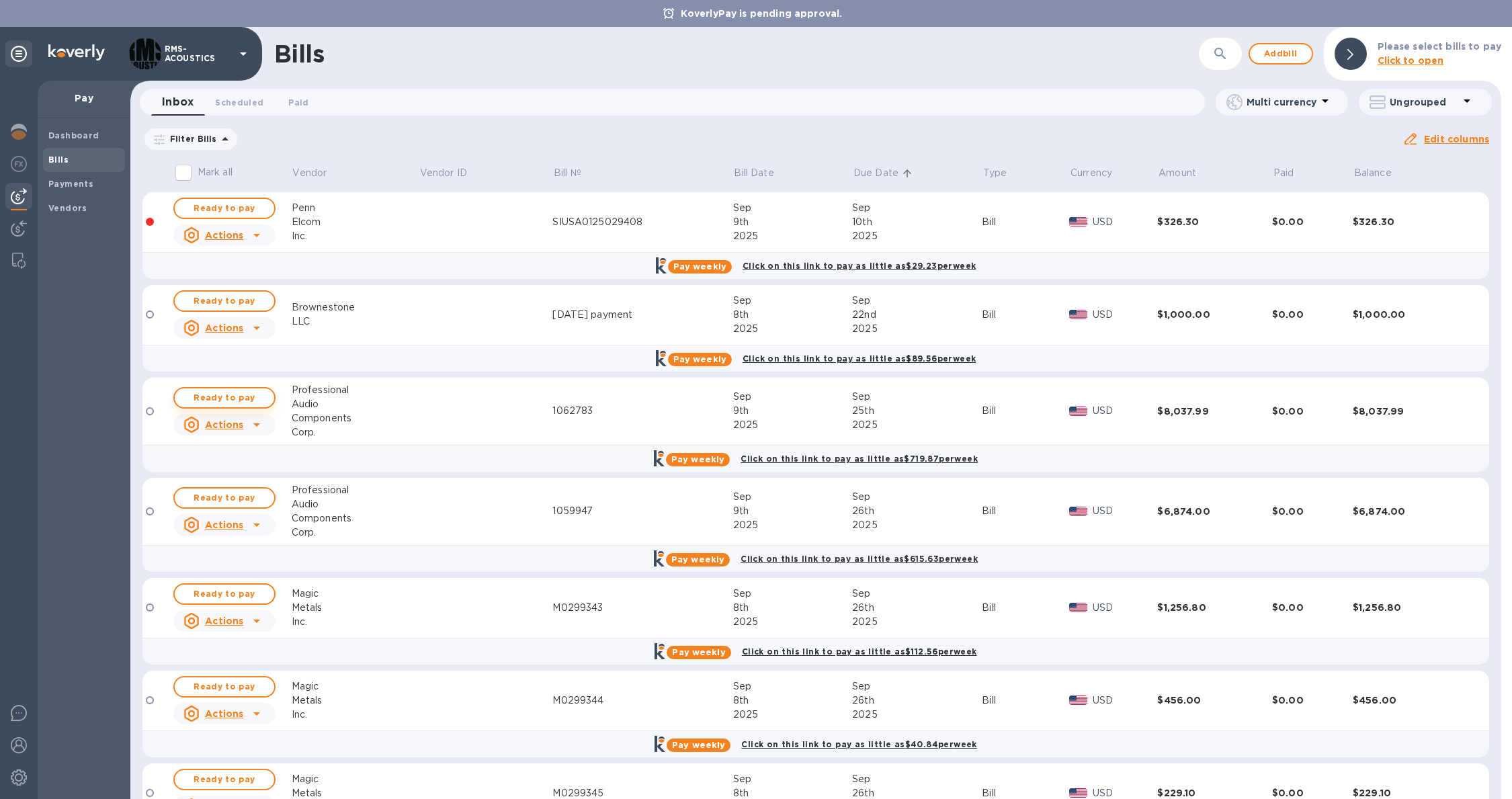
click at [233, 393] on span "Ready to pay" at bounding box center [224, 397] width 78 height 16
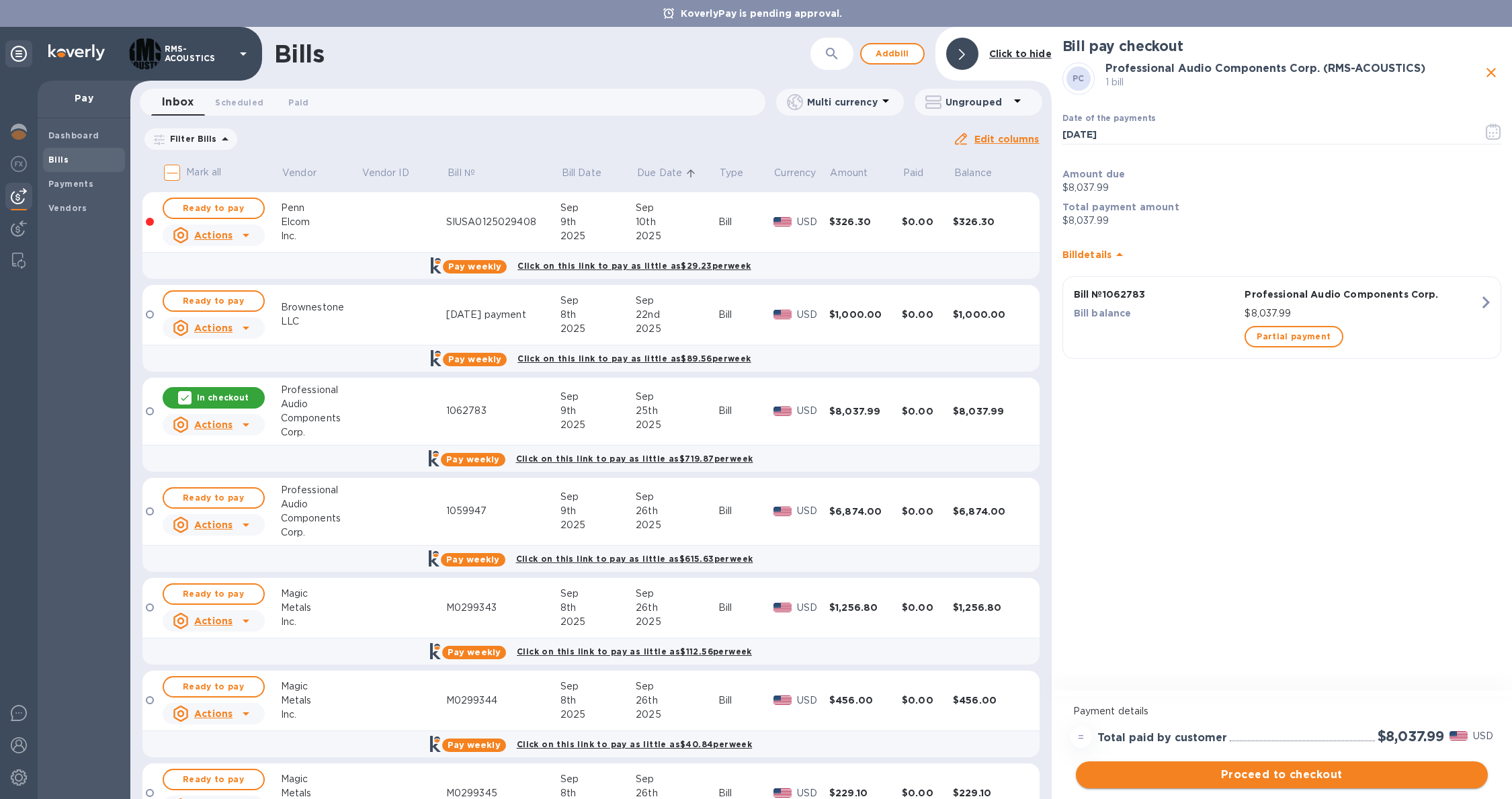
click at [1385, 773] on span "Proceed to checkout" at bounding box center [1282, 774] width 391 height 16
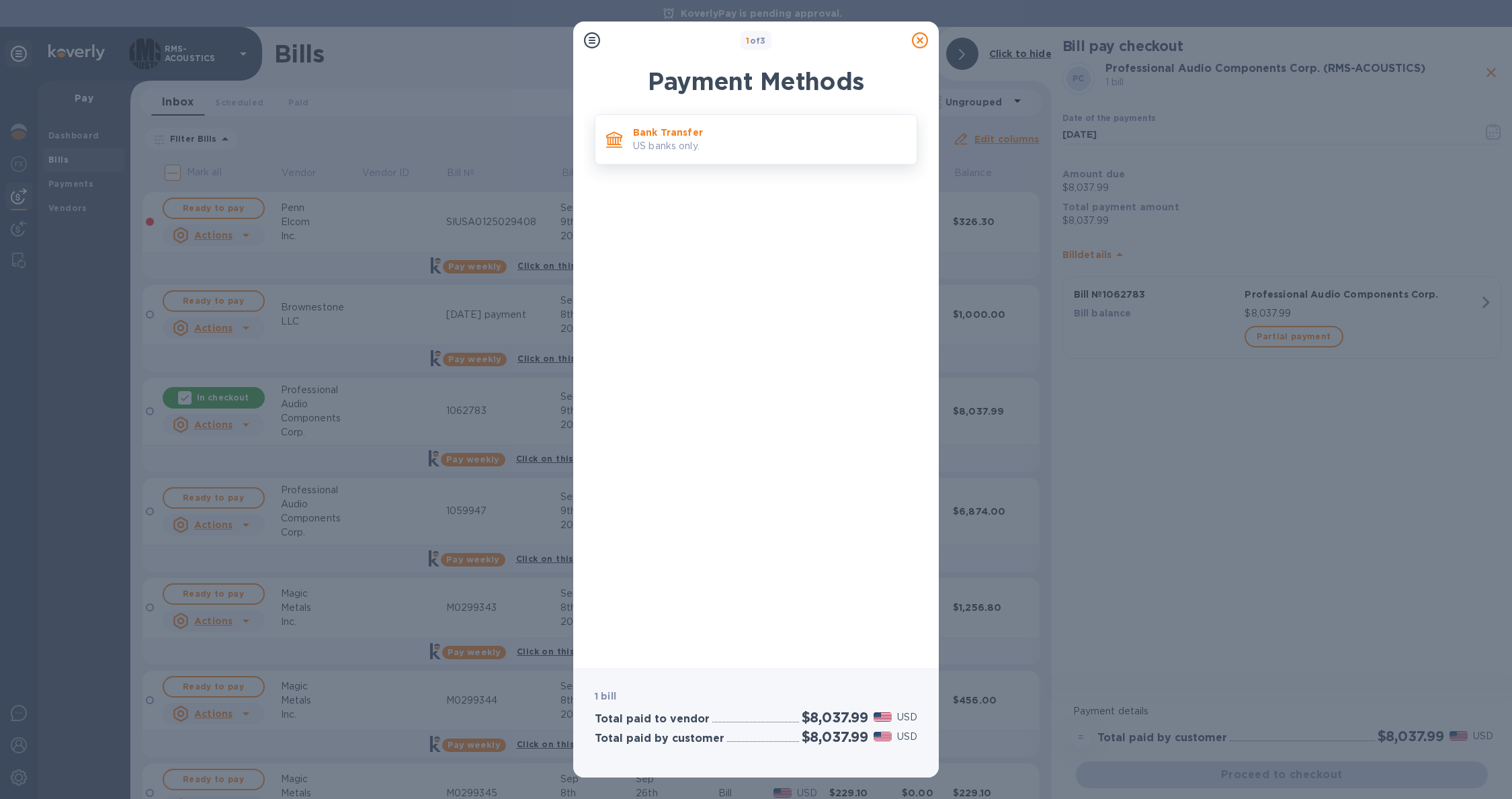
click at [662, 141] on p "US banks only." at bounding box center [769, 146] width 273 height 14
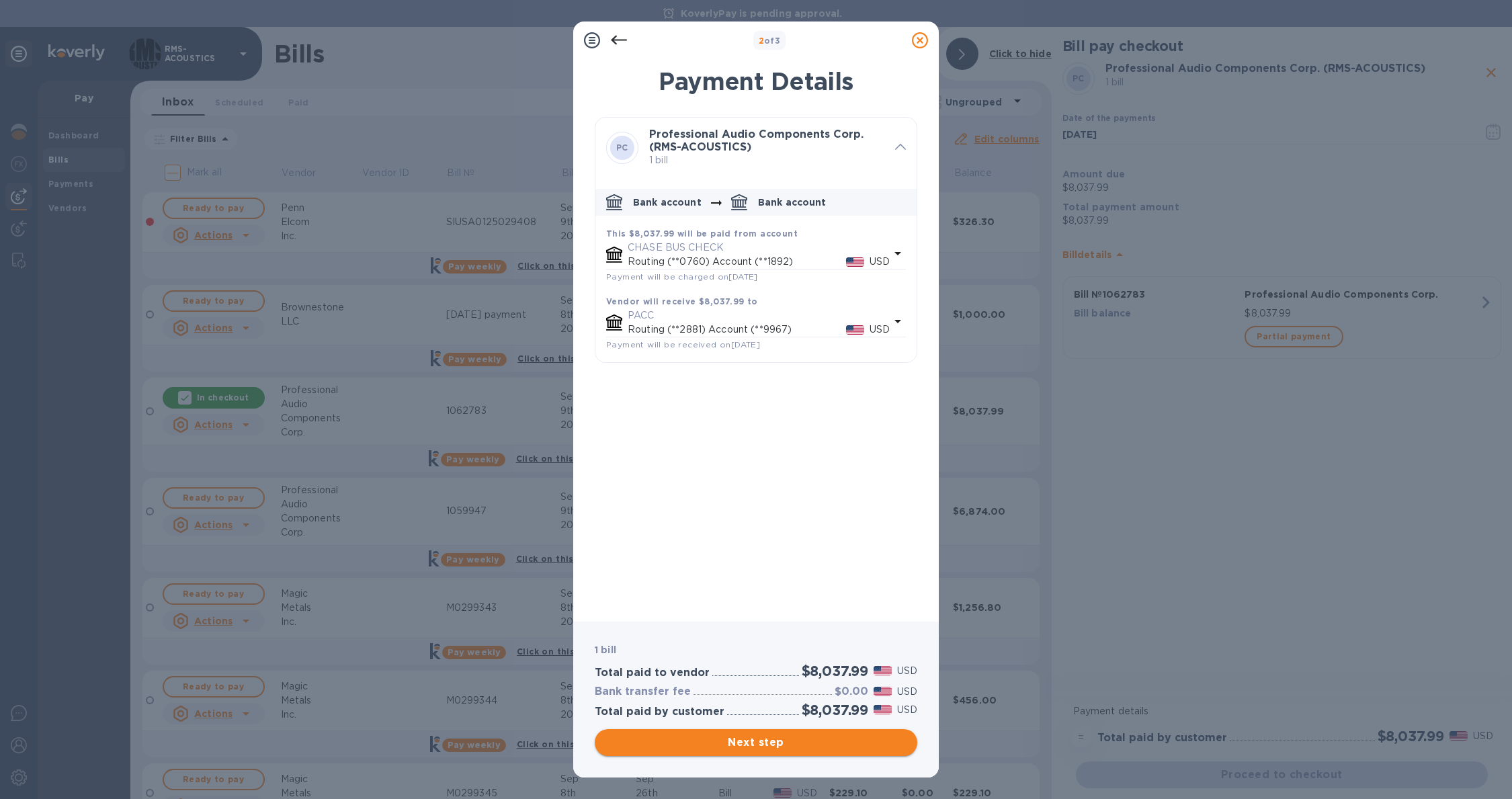
click at [803, 753] on button "Next step" at bounding box center [755, 742] width 322 height 27
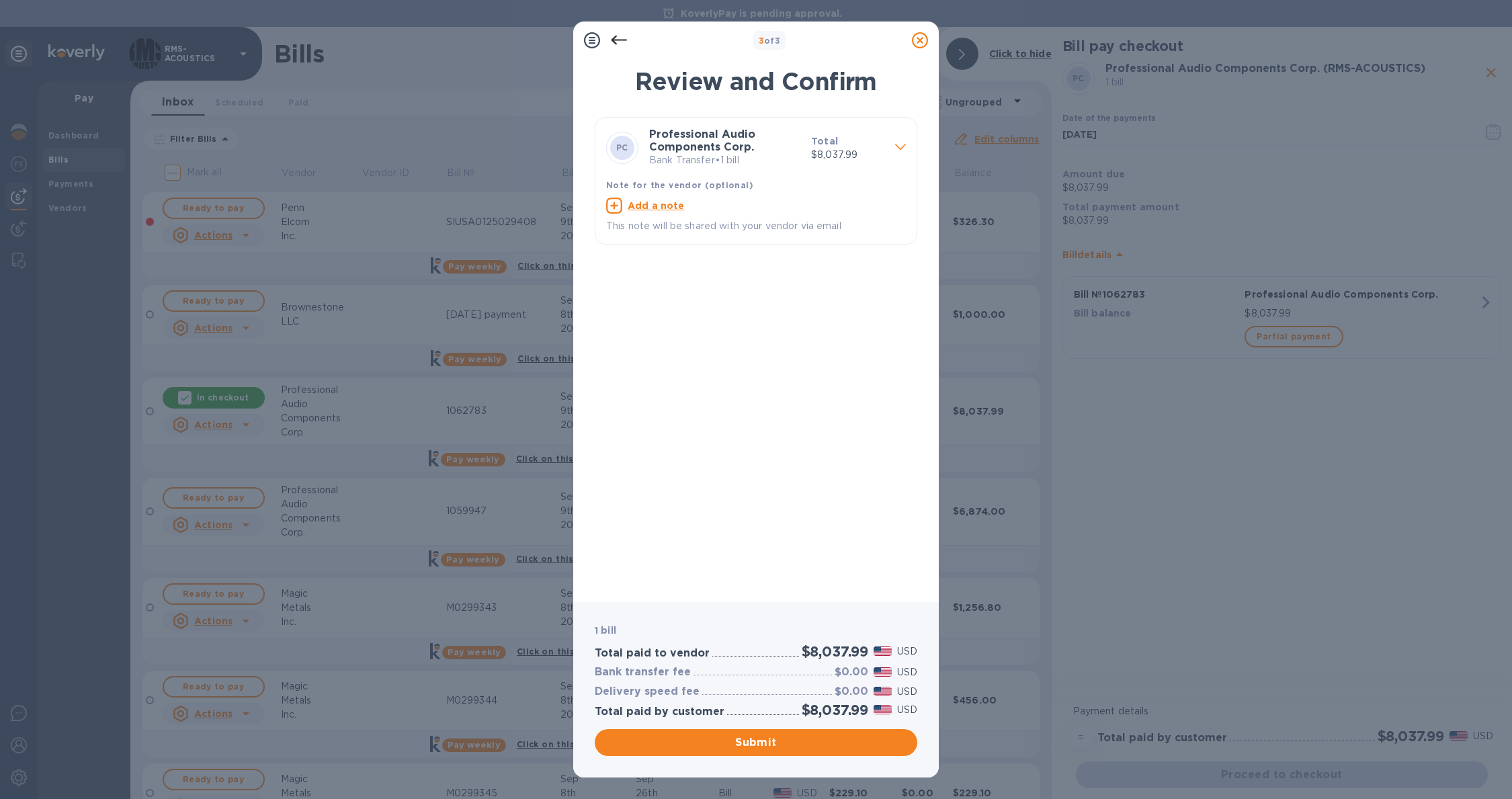
click at [810, 739] on span "Submit" at bounding box center [756, 742] width 301 height 16
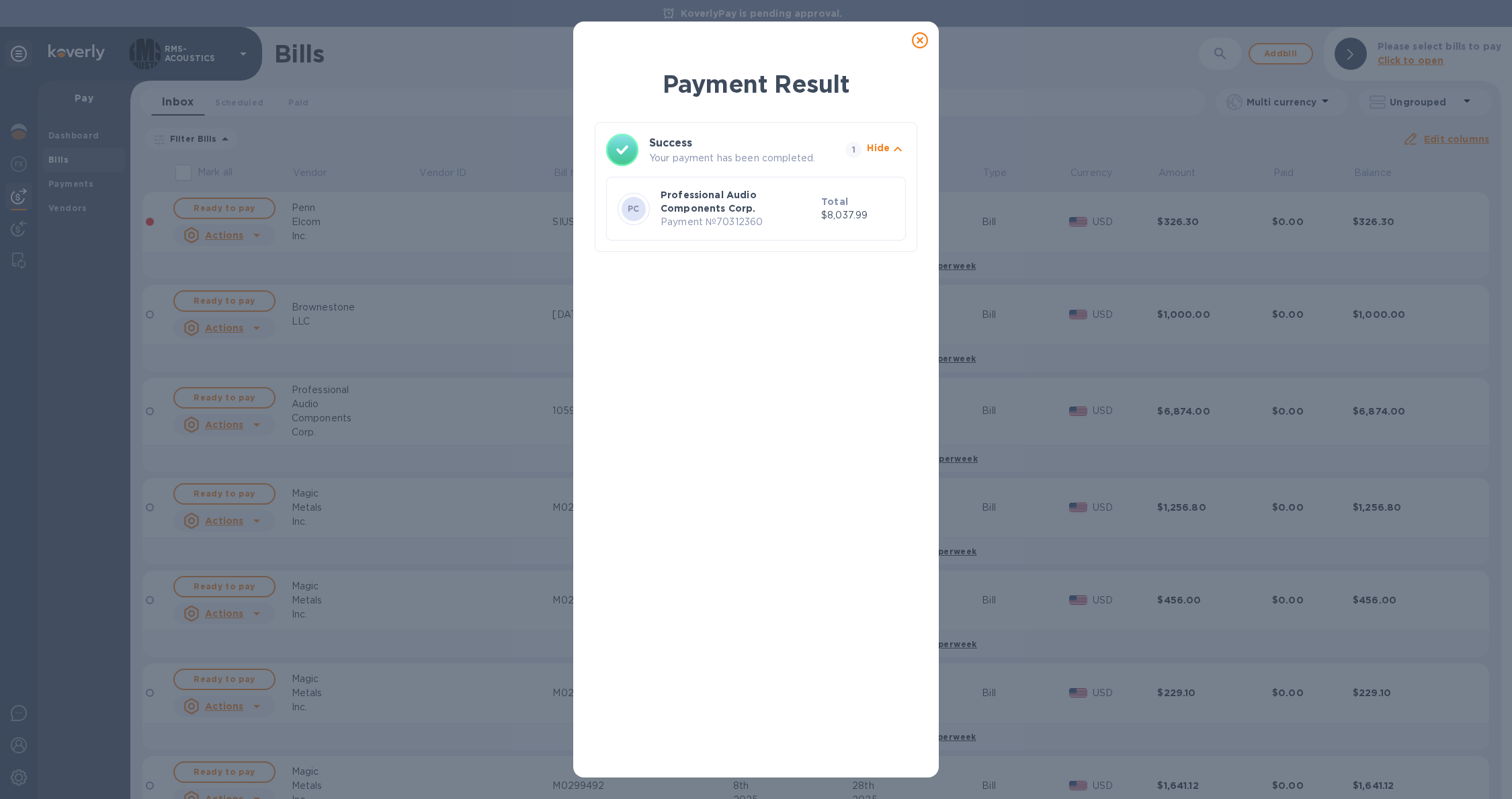
click at [924, 38] on icon at bounding box center [920, 40] width 16 height 16
